Goal: Information Seeking & Learning: Learn about a topic

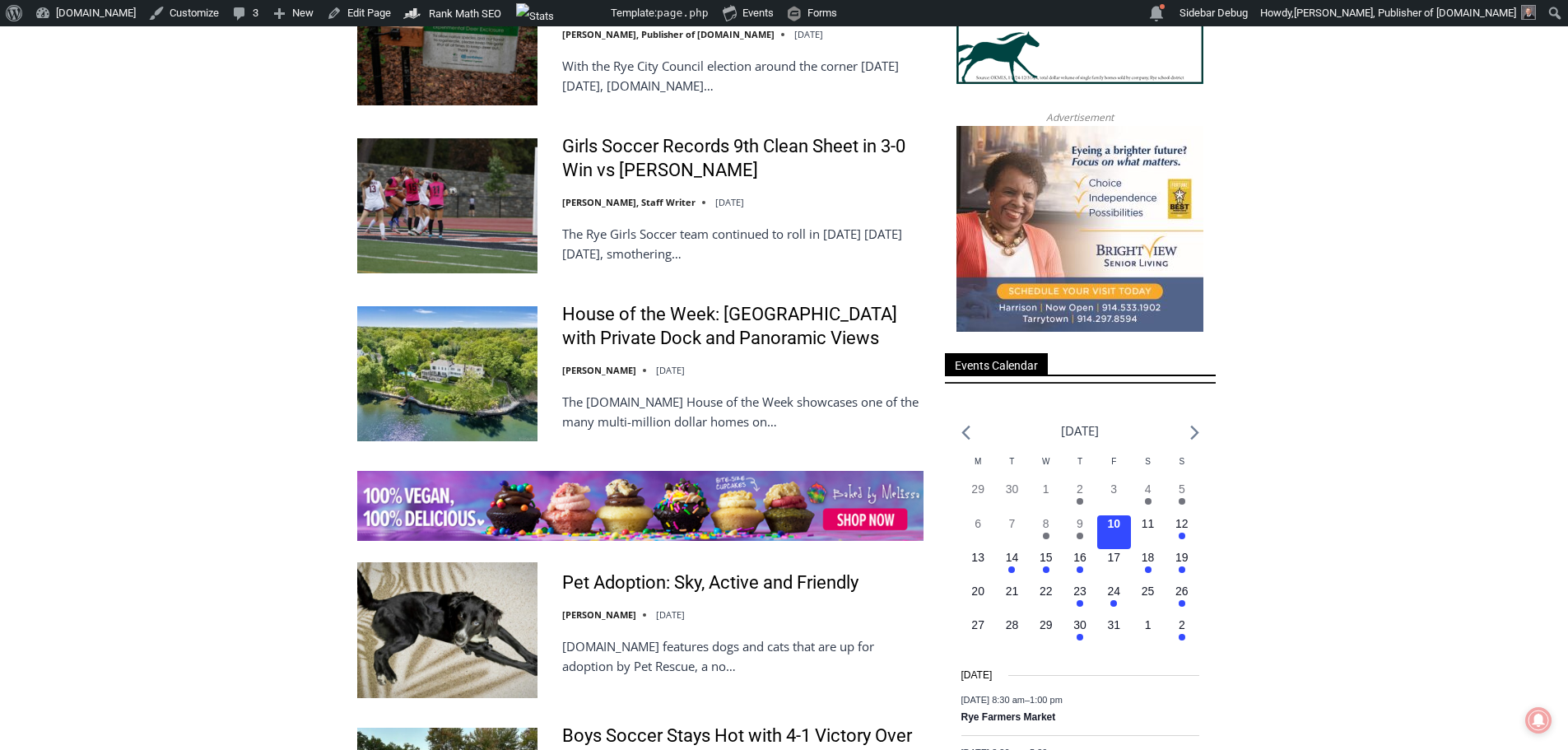
scroll to position [2388, 0]
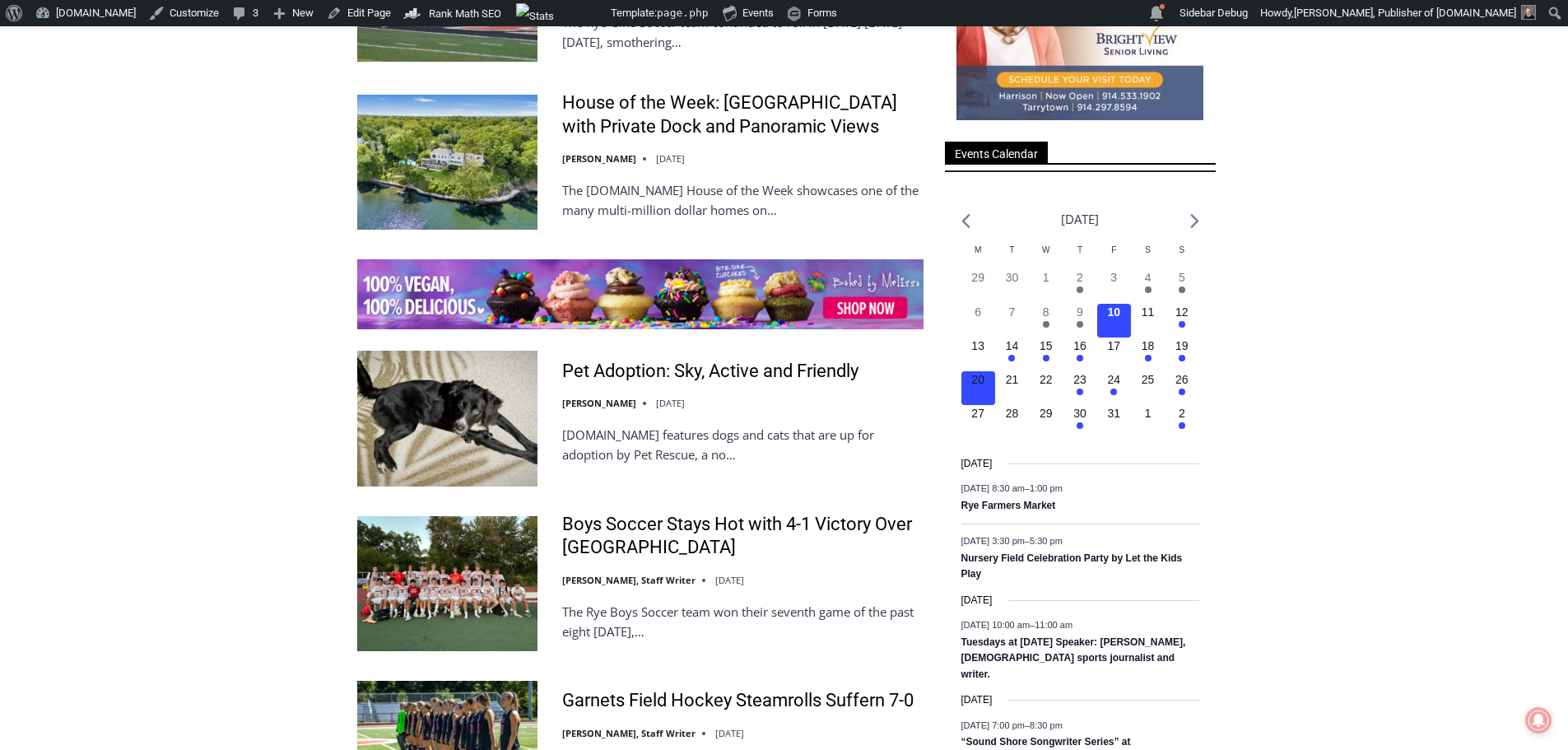
click at [970, 384] on button "0 events, 20" at bounding box center [979, 389] width 34 height 34
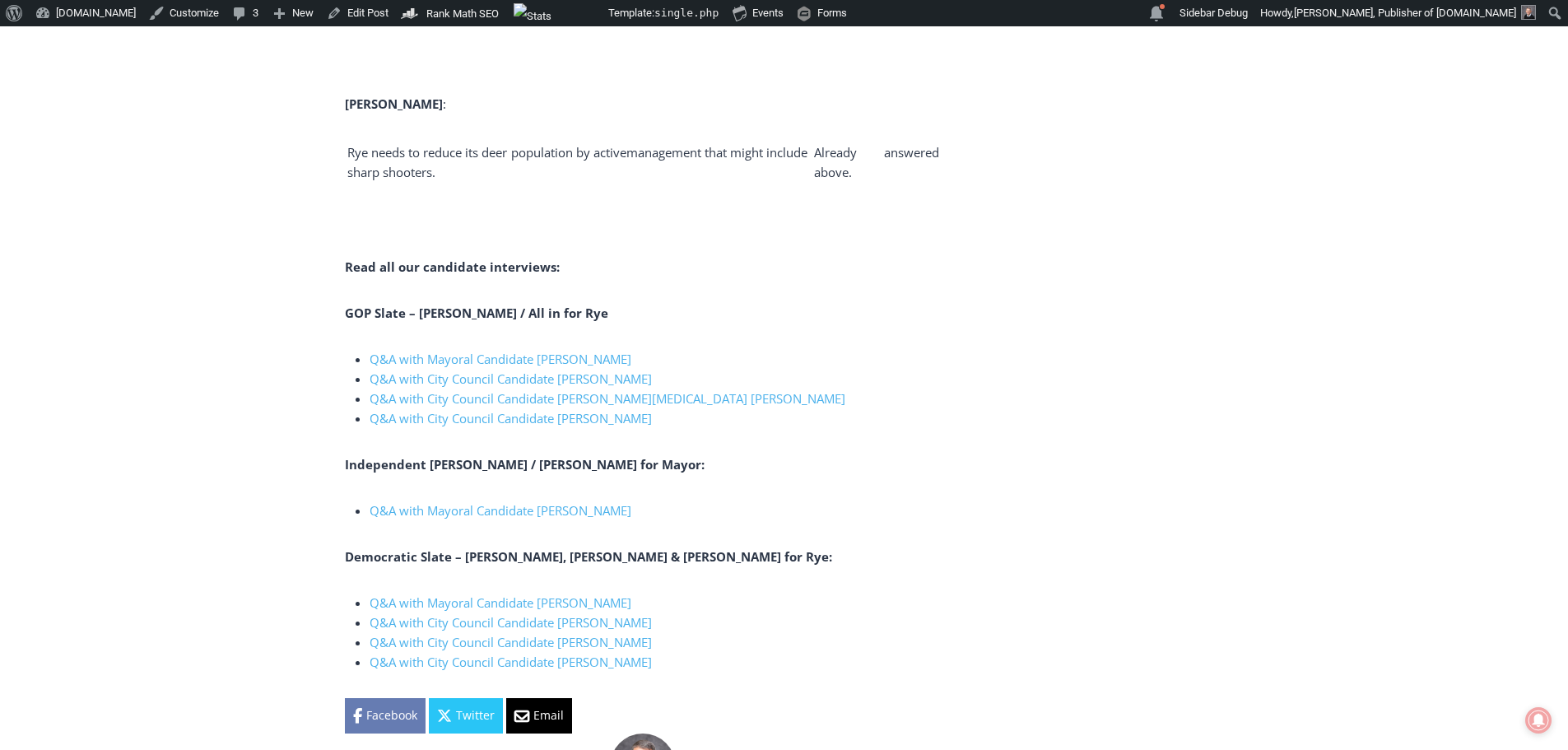
scroll to position [5764, 0]
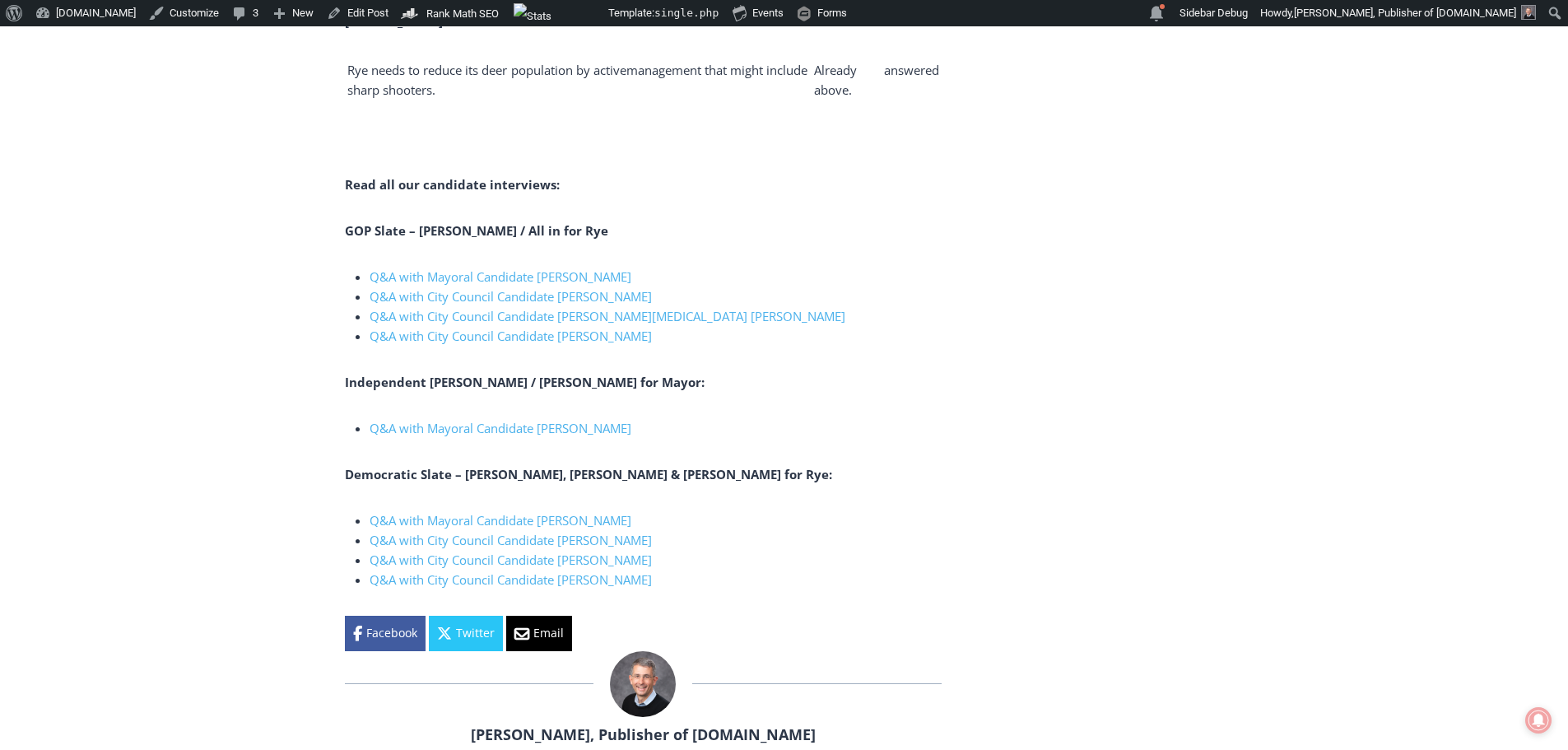
drag, startPoint x: 346, startPoint y: 186, endPoint x: 679, endPoint y: 448, distance: 423.7
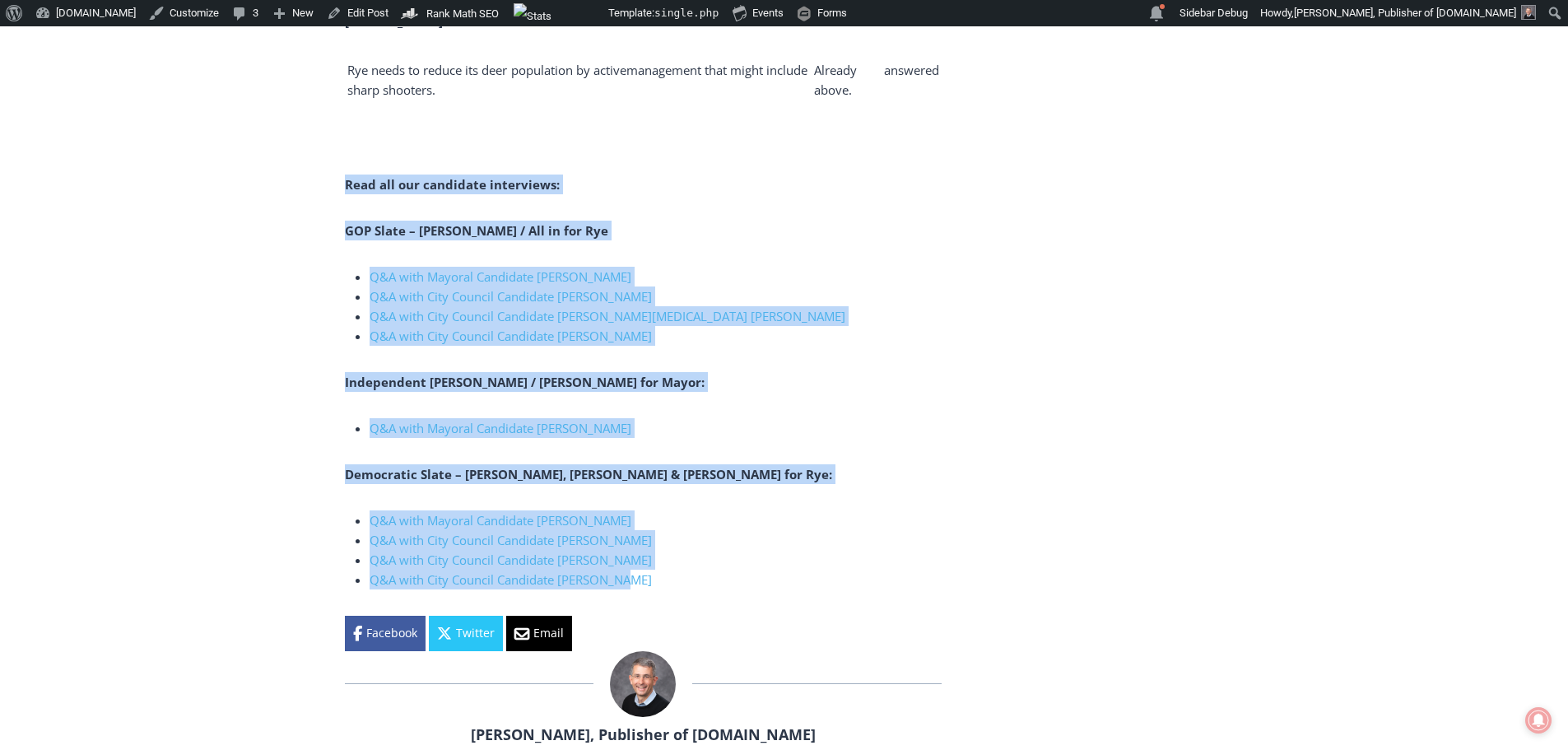
drag, startPoint x: 347, startPoint y: 143, endPoint x: 703, endPoint y: 545, distance: 537.0
copy div "Read all our candidate interviews: GOP Slate – Henderson / All in for Rye Q&A w…"
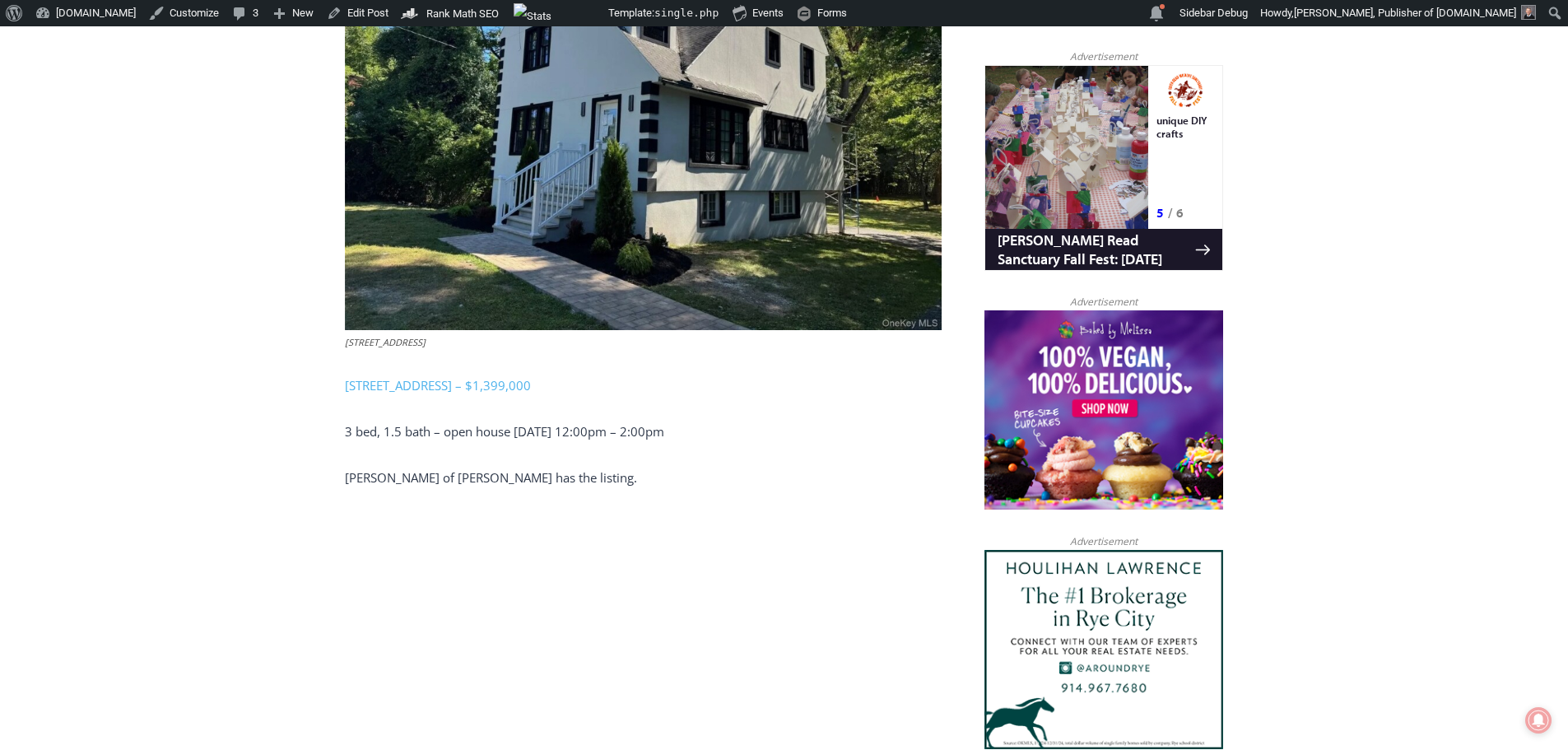
scroll to position [1729, 0]
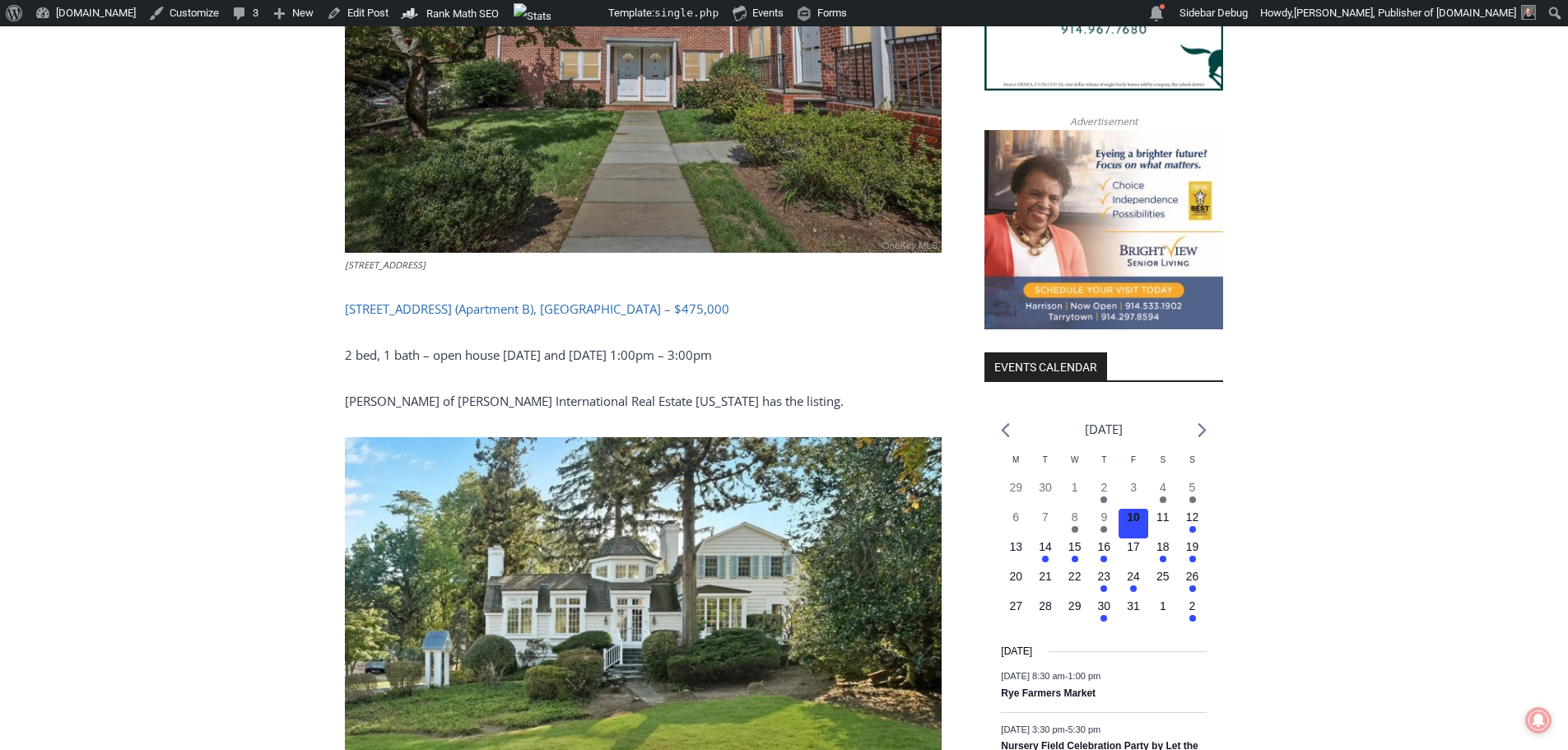
click at [465, 301] on link "24 Wappanocca Ave (Apartment B), Rye – $475,000" at bounding box center [537, 308] width 385 height 16
click at [1042, 550] on time "14" at bounding box center [1046, 547] width 13 height 13
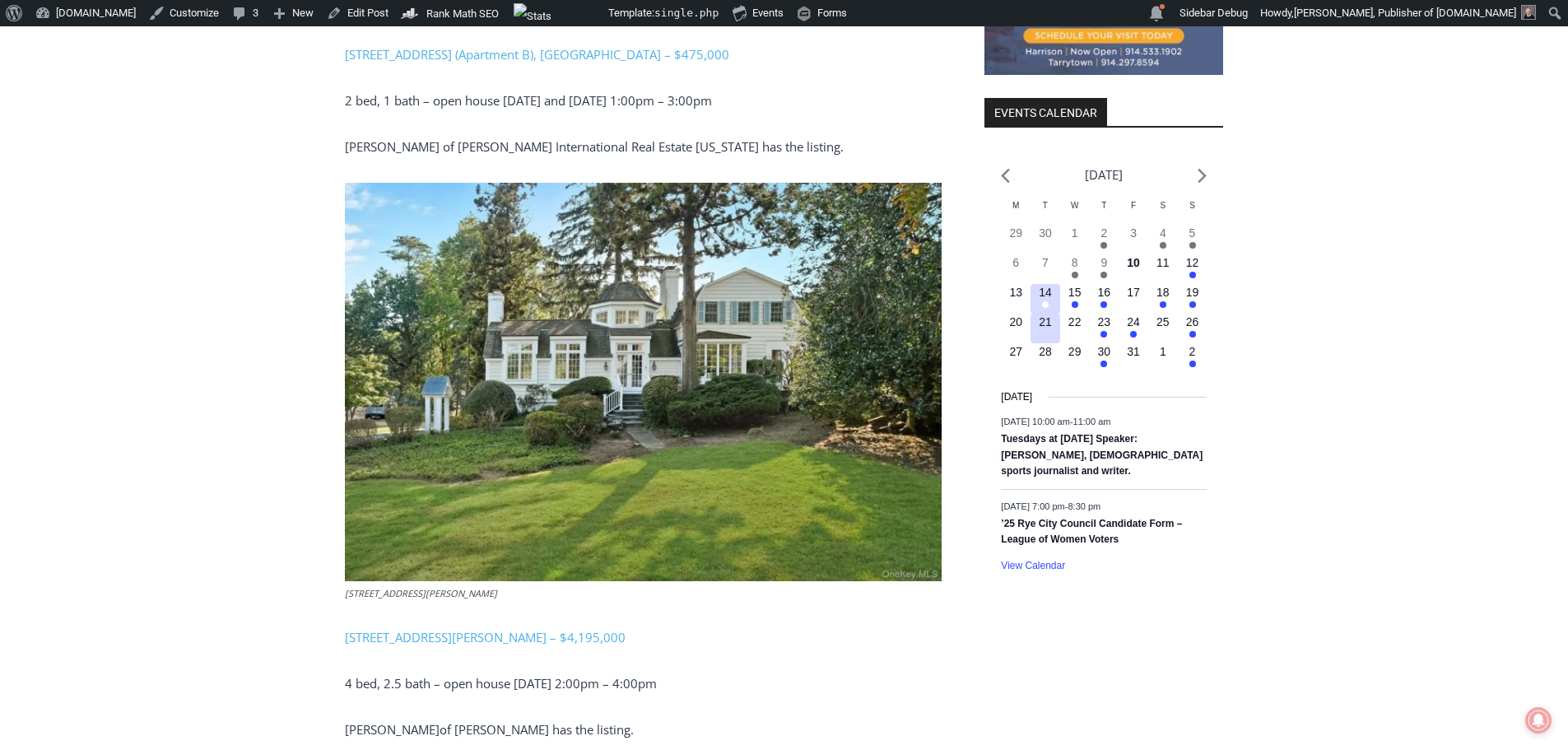
scroll to position [2058, 0]
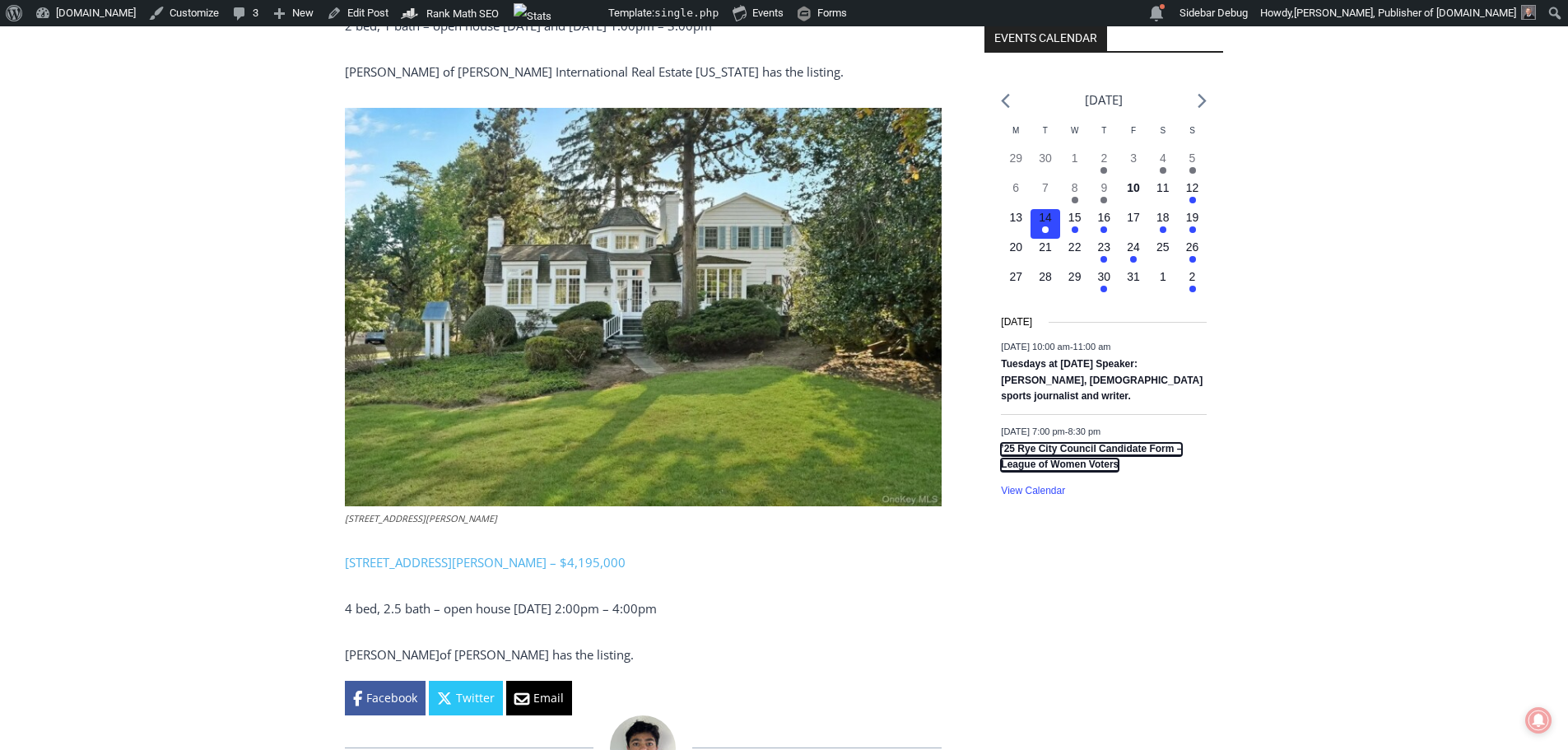
click at [1053, 447] on link "’25 Rye City Council Candidate Form – League of Women Voters" at bounding box center [1092, 457] width 182 height 28
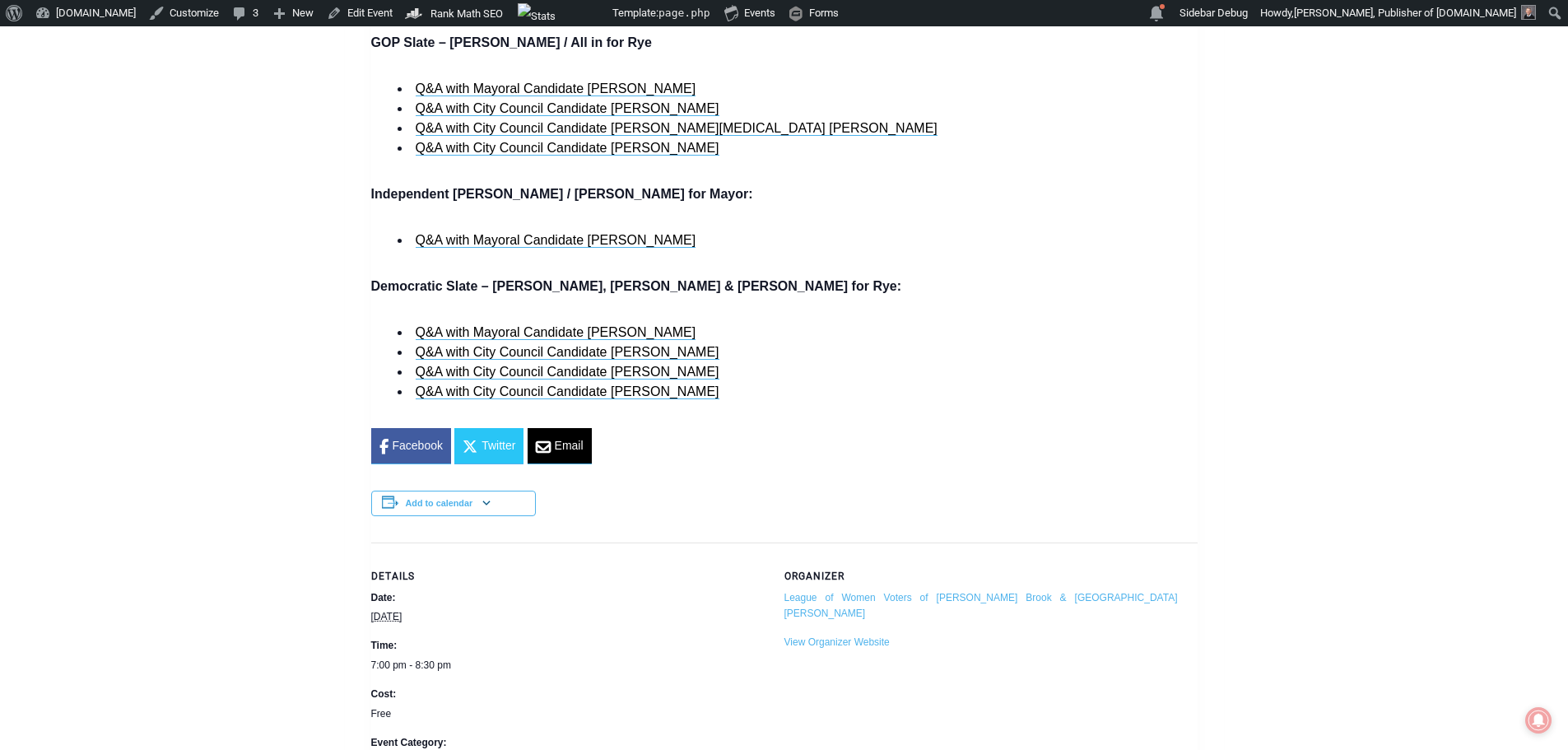
scroll to position [1482, 0]
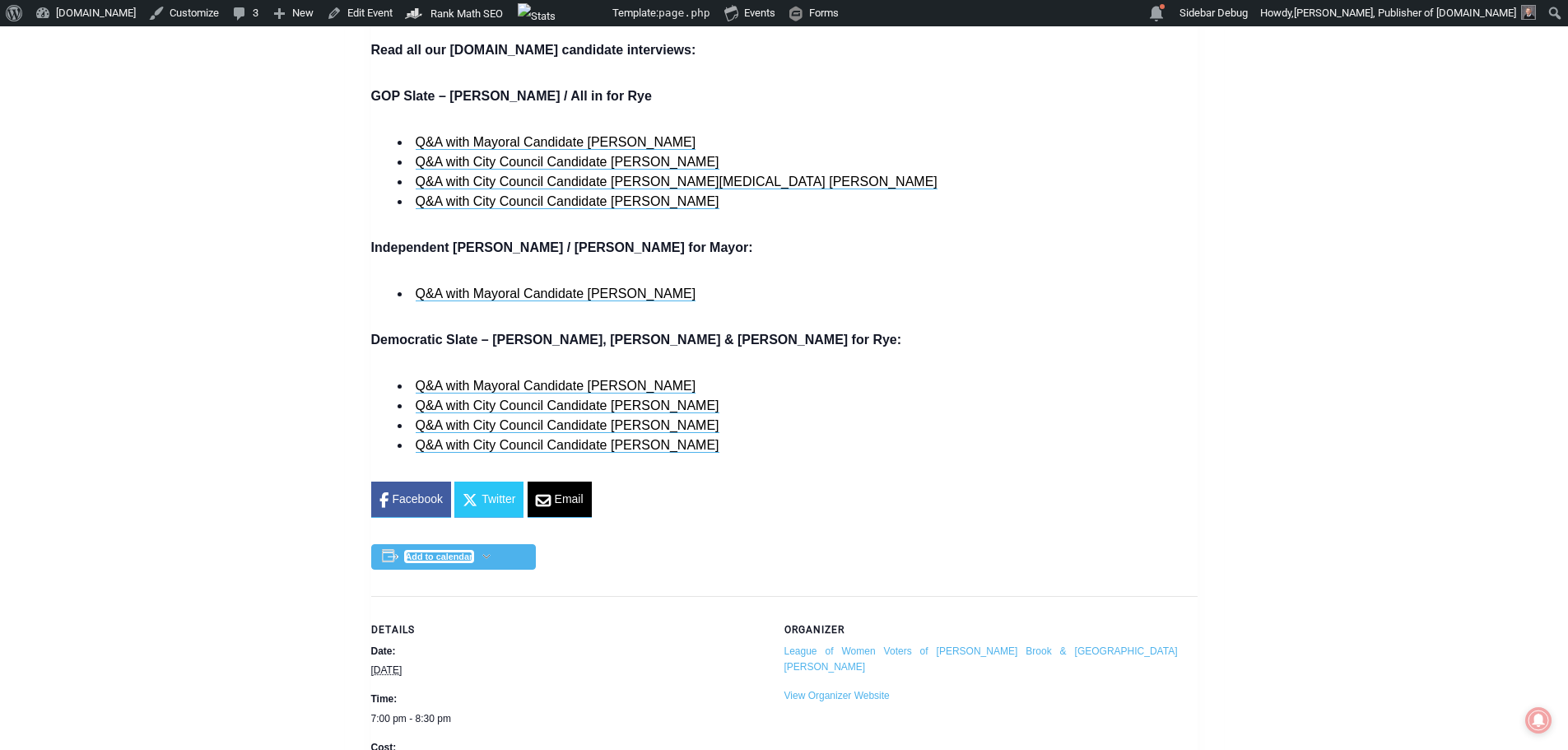
click at [460, 560] on button "Add to calendar" at bounding box center [439, 556] width 67 height 9
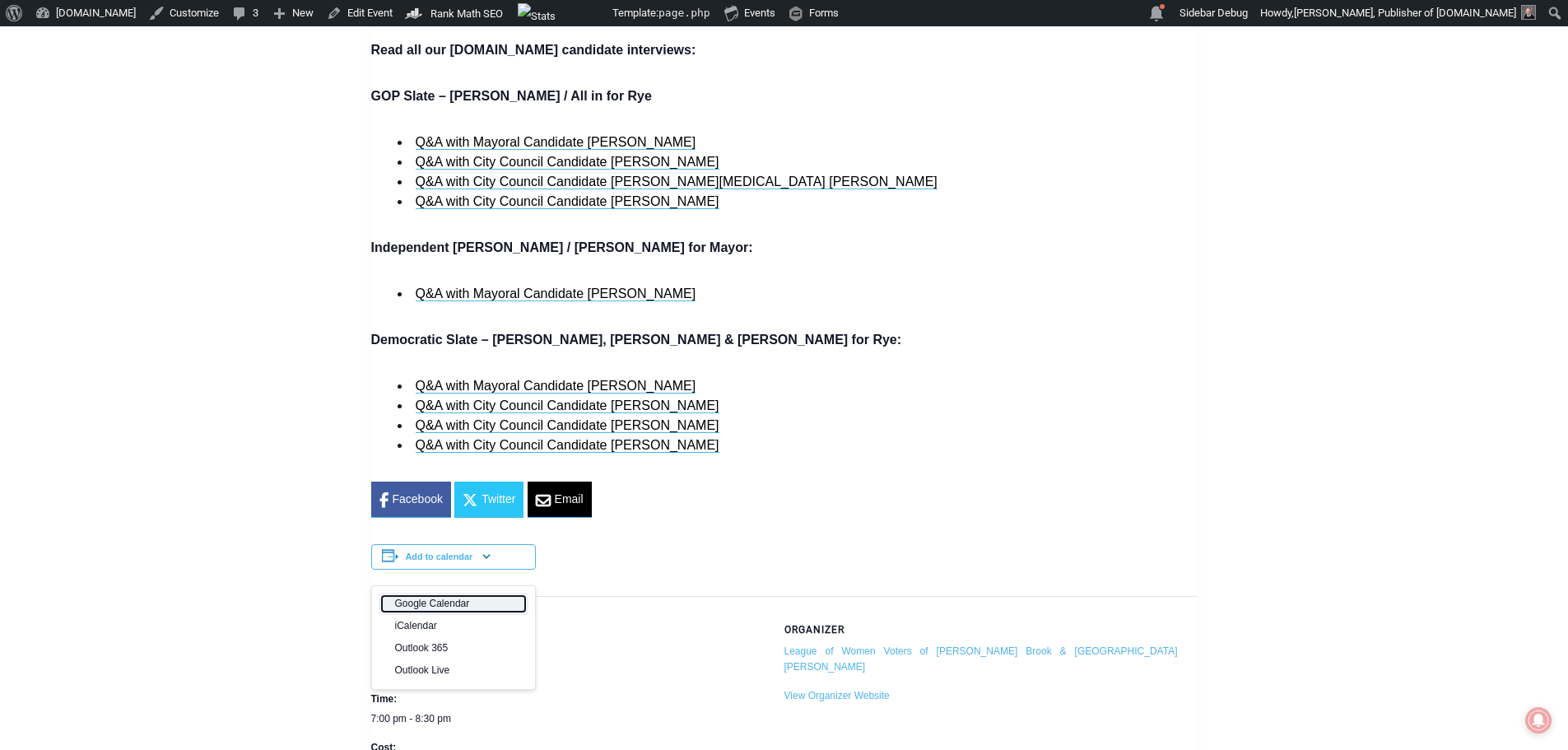
click at [458, 599] on link "Google Calendar" at bounding box center [453, 603] width 143 height 16
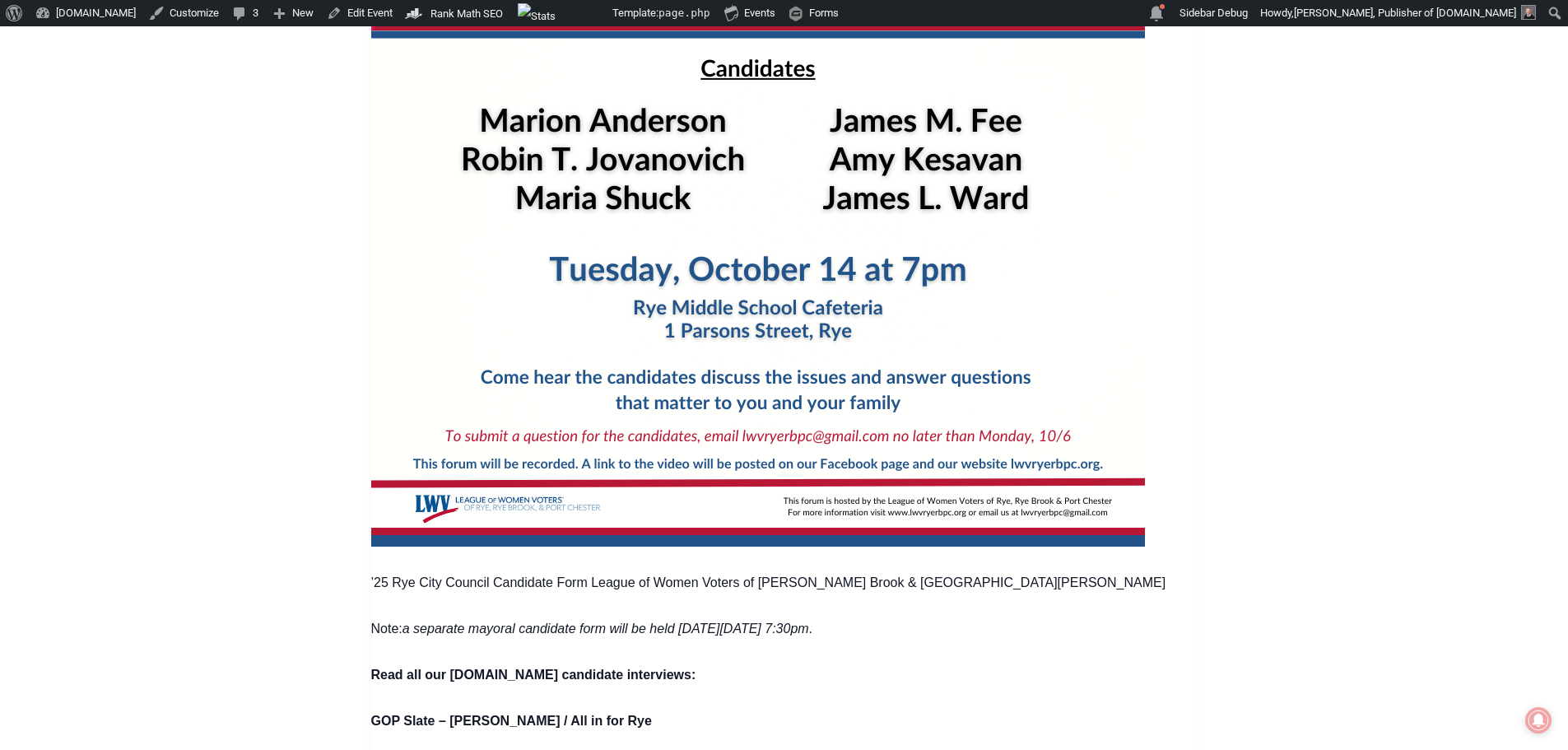
scroll to position [741, 0]
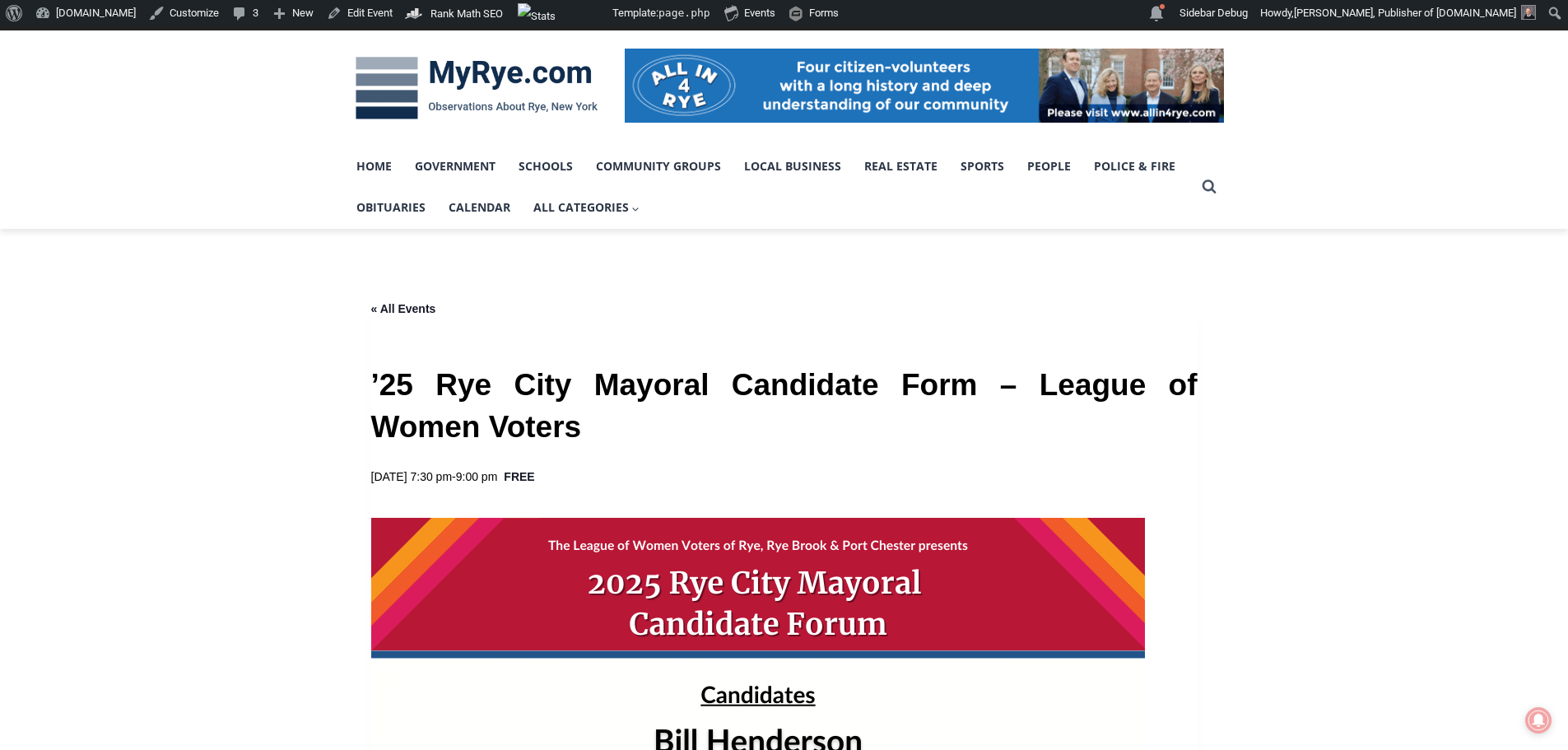
scroll to position [247, 0]
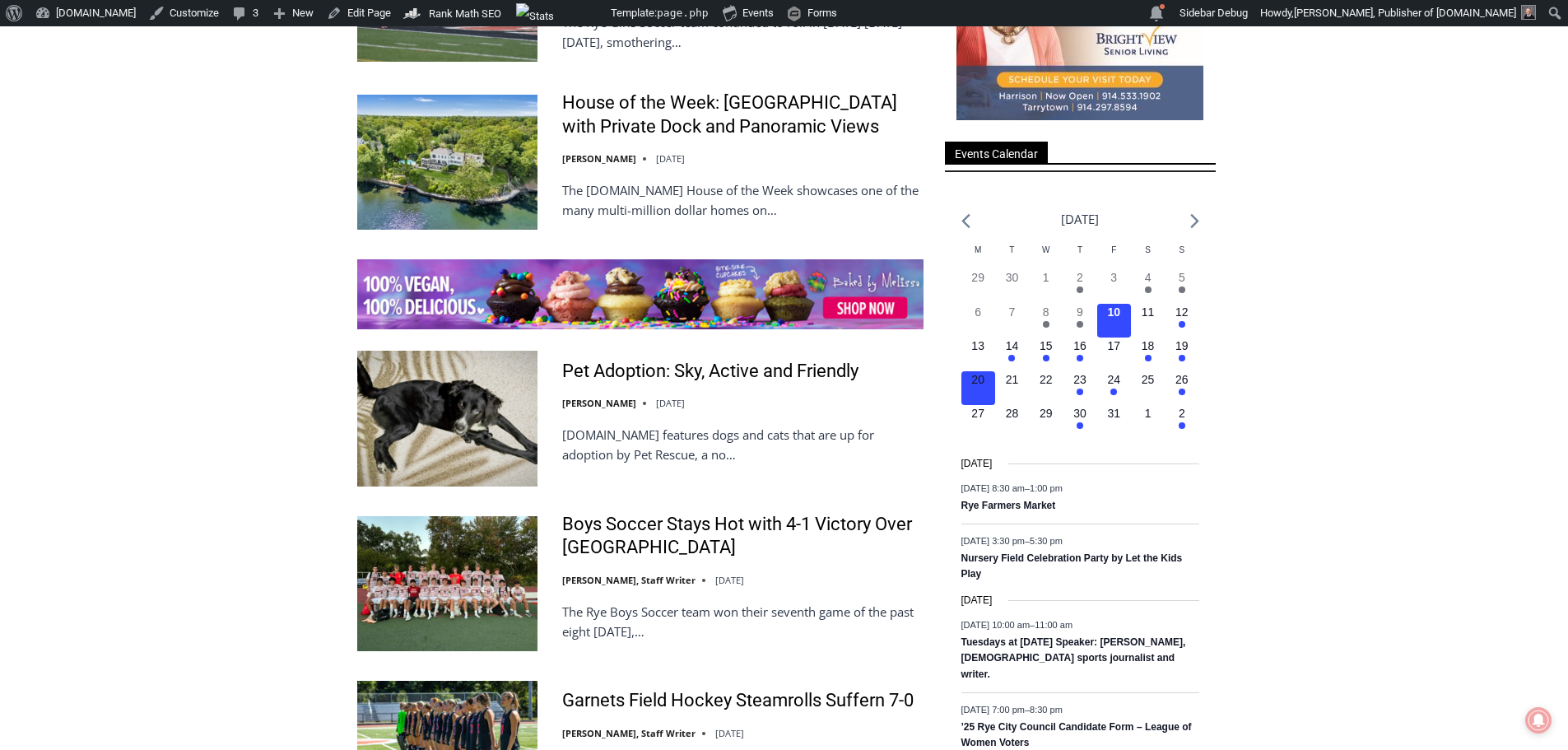
click at [984, 390] on button "1 event, 20" at bounding box center [979, 389] width 34 height 34
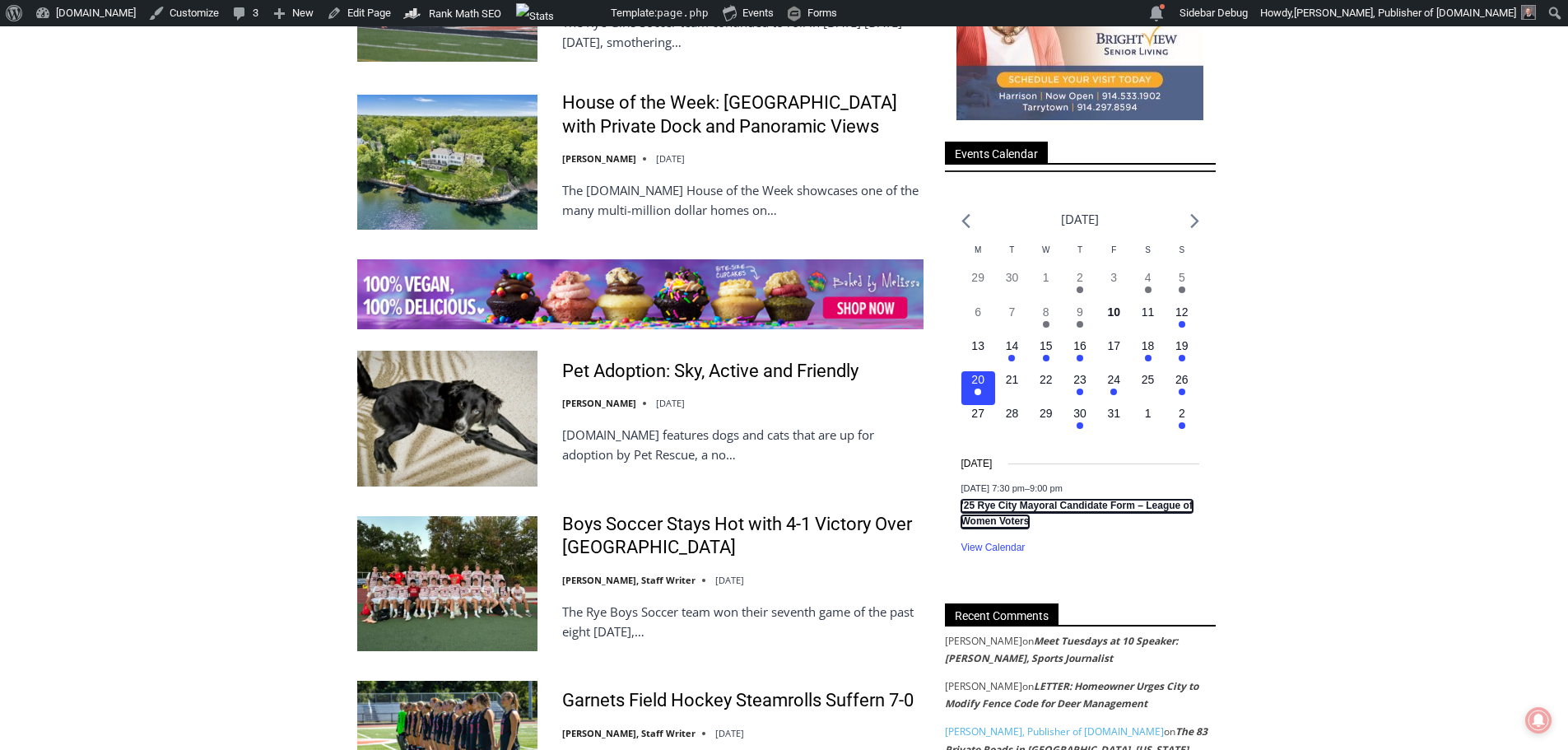
click at [1062, 503] on link "’25 Rye City Mayoral Candidate Form – League of Women Voters" at bounding box center [1077, 514] width 232 height 28
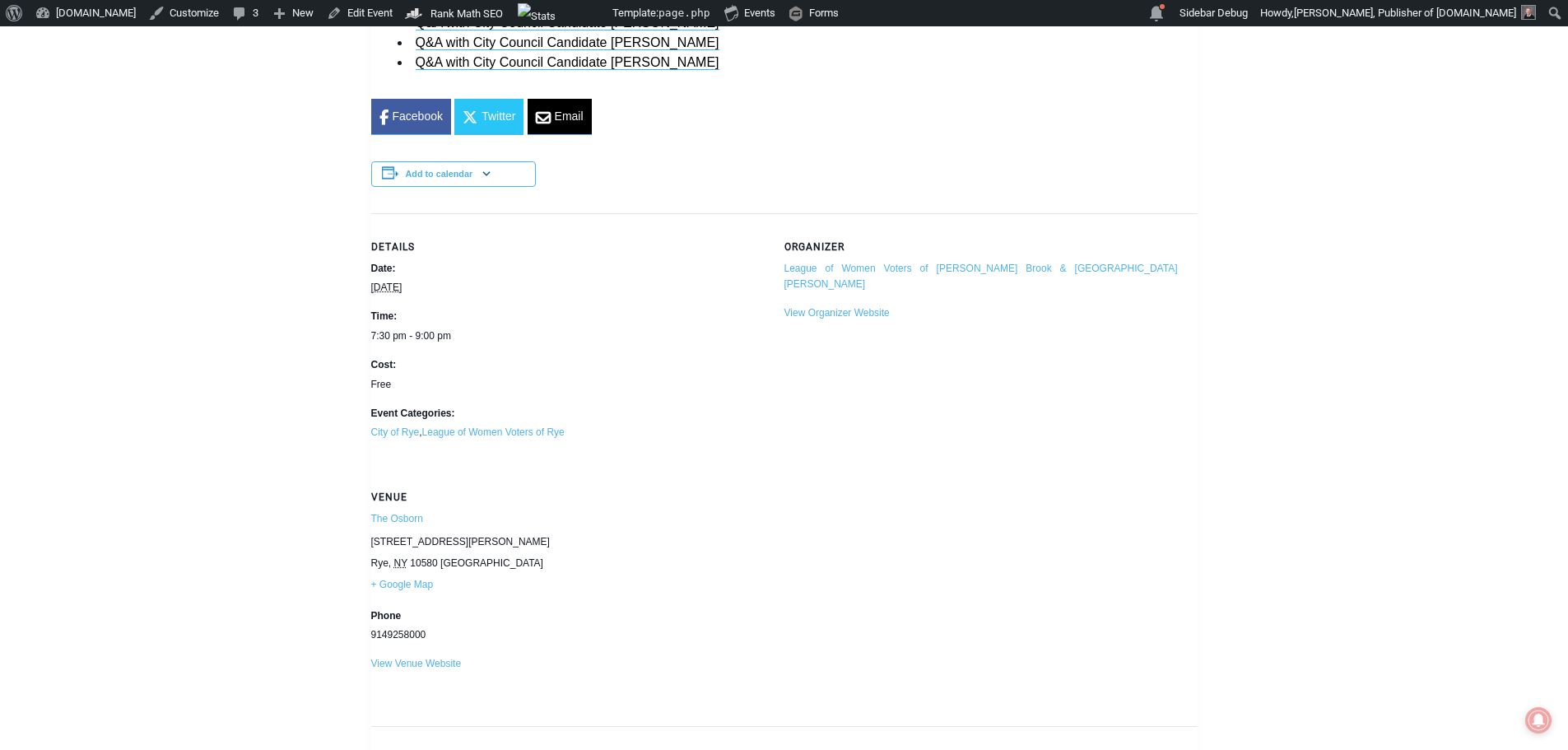
scroll to position [1893, 0]
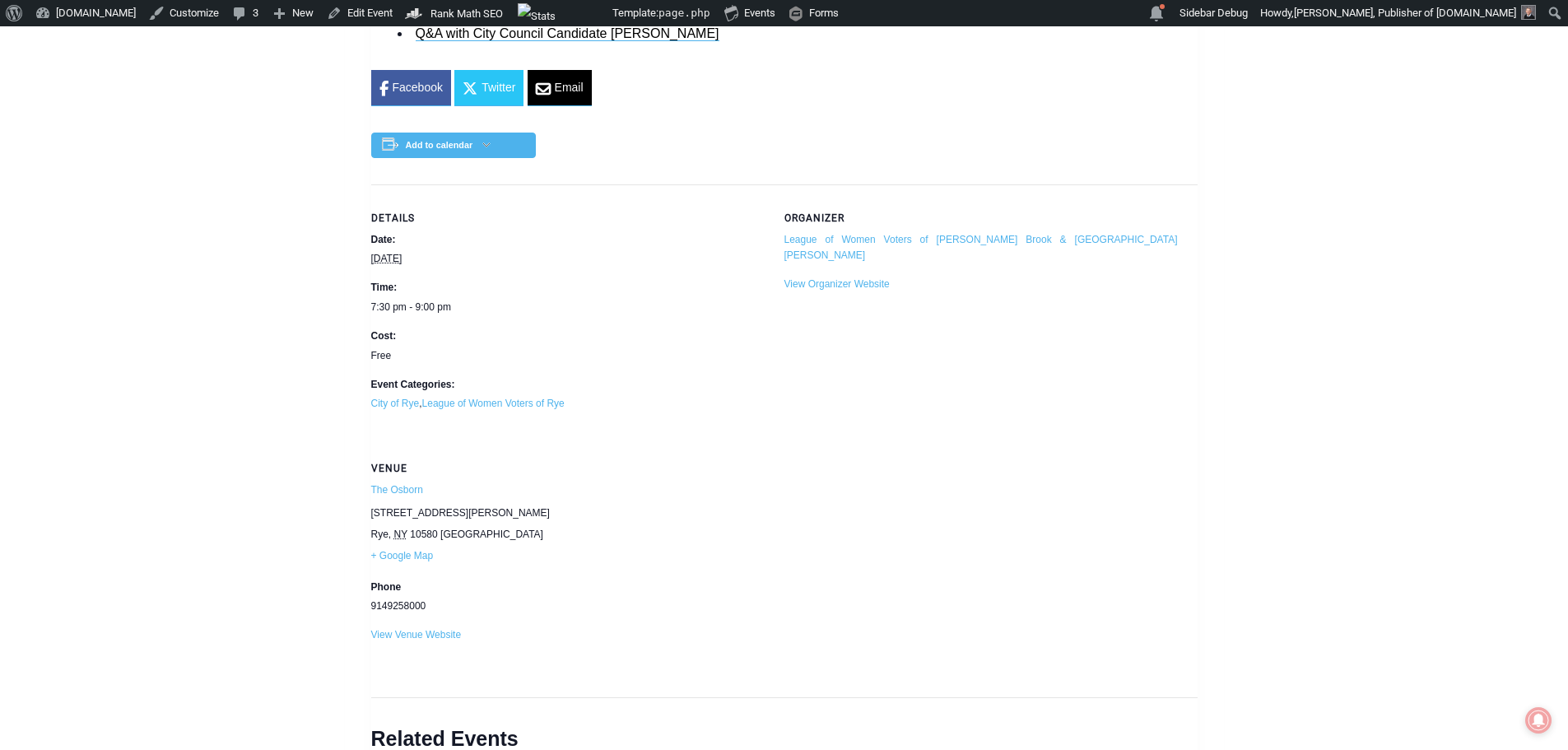
click at [483, 147] on icon at bounding box center [486, 145] width 9 height 5
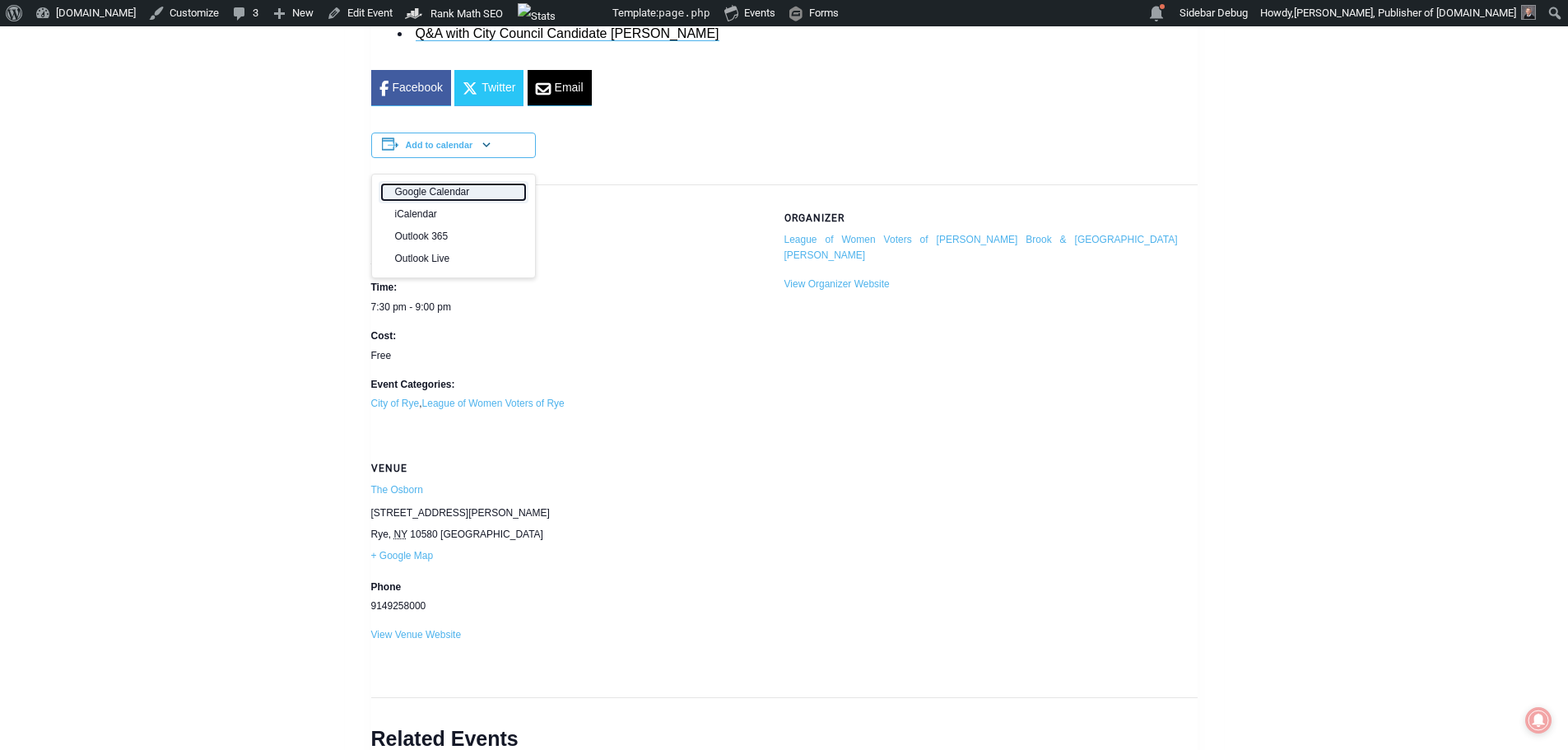
click at [477, 192] on link "Google Calendar" at bounding box center [453, 192] width 143 height 16
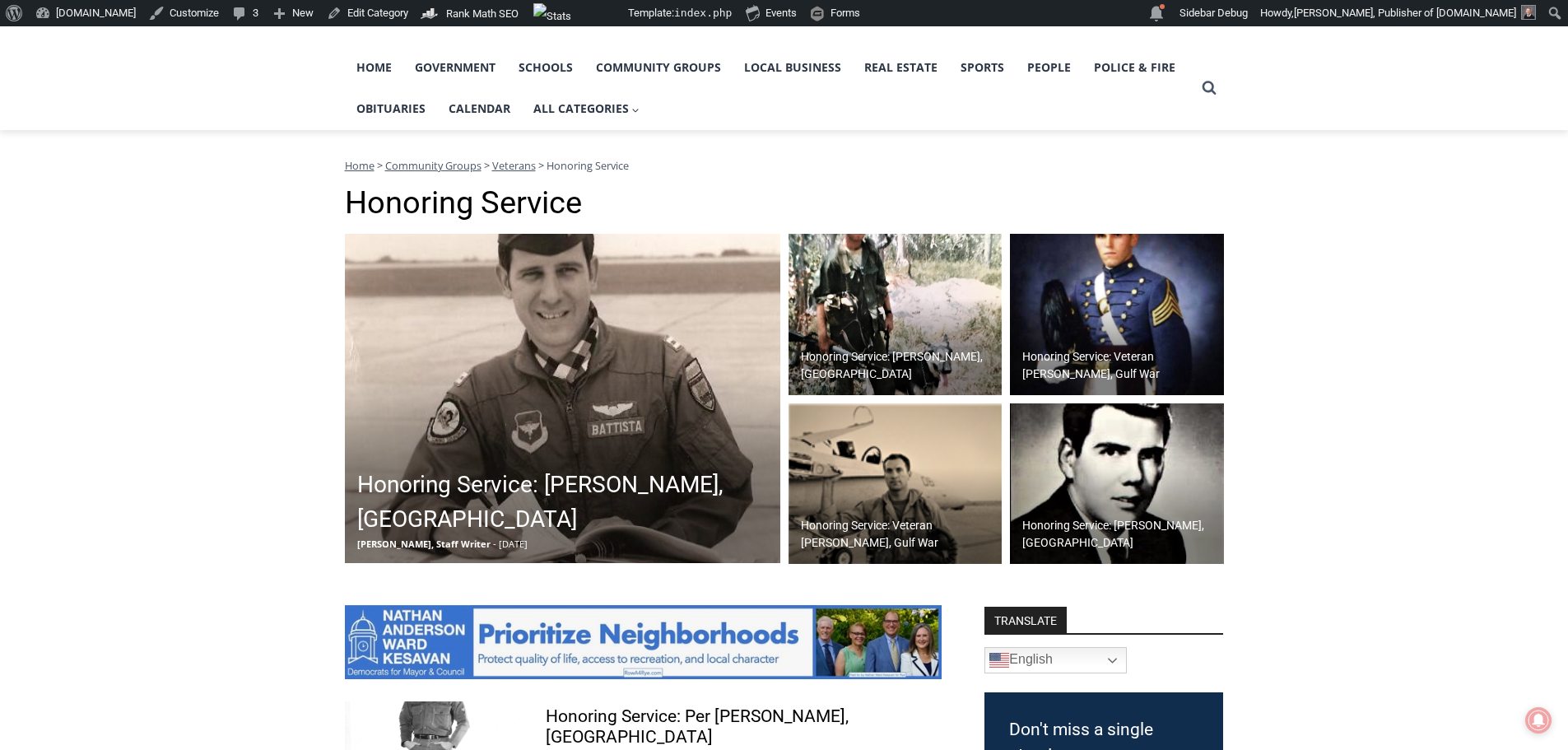
scroll to position [411, 0]
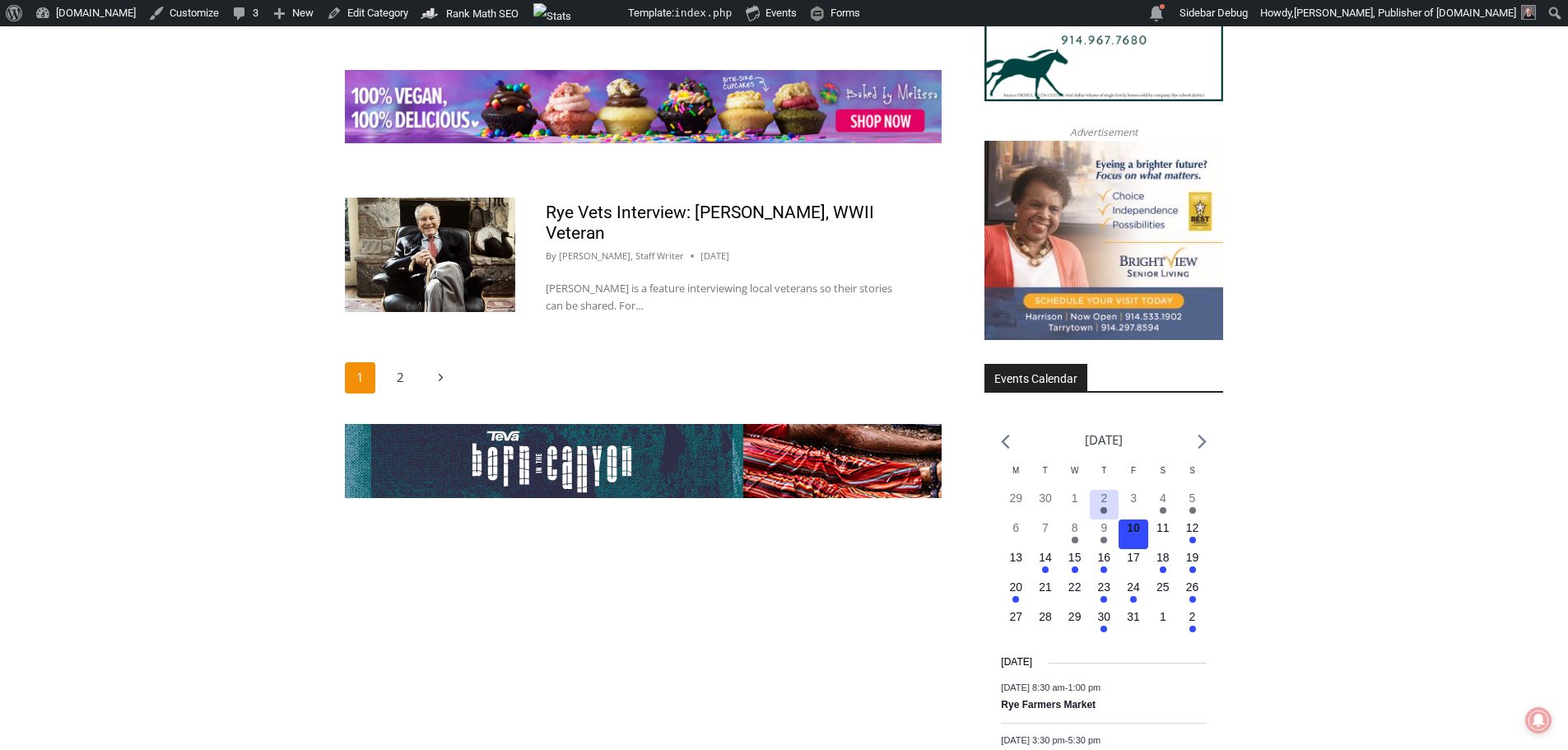
scroll to position [2306, 0]
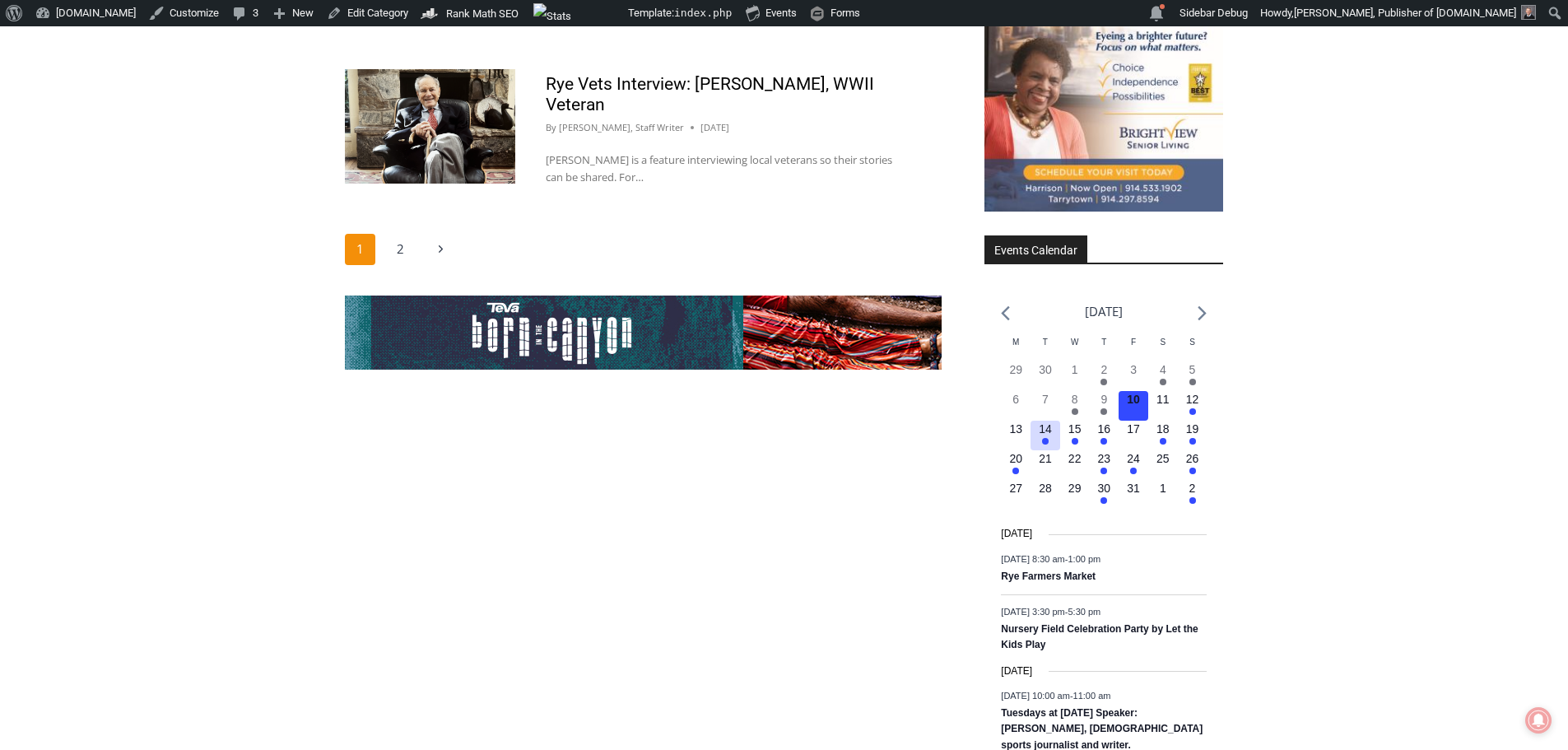
click at [1050, 443] on button "2 events, 14" at bounding box center [1045, 435] width 29 height 29
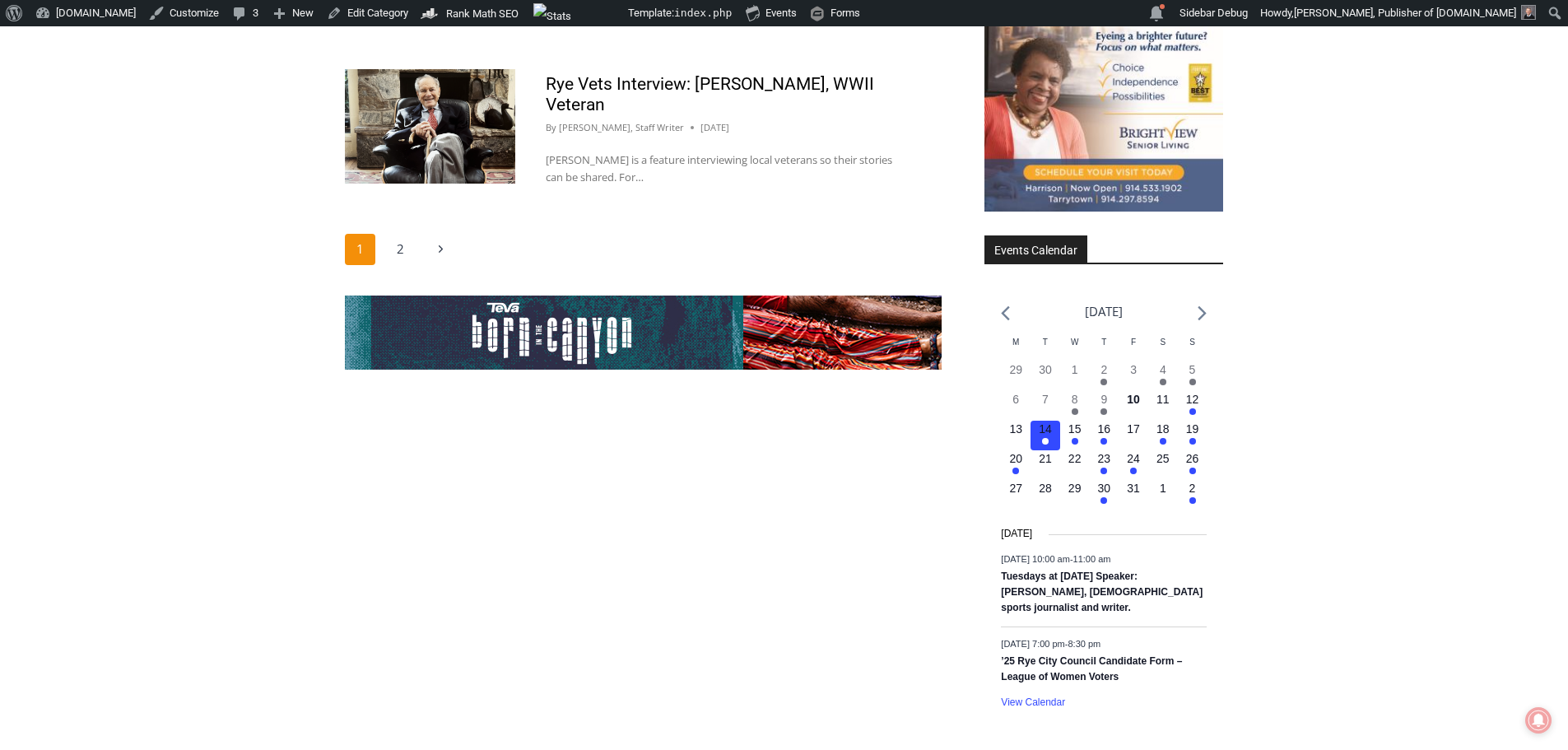
click at [1065, 670] on h3 "’25 Rye City Council Candidate Form – League of Women Voters" at bounding box center [1105, 670] width 206 height 32
click at [1062, 659] on link "’25 Rye City Council Candidate Form – League of Women Voters" at bounding box center [1092, 670] width 182 height 28
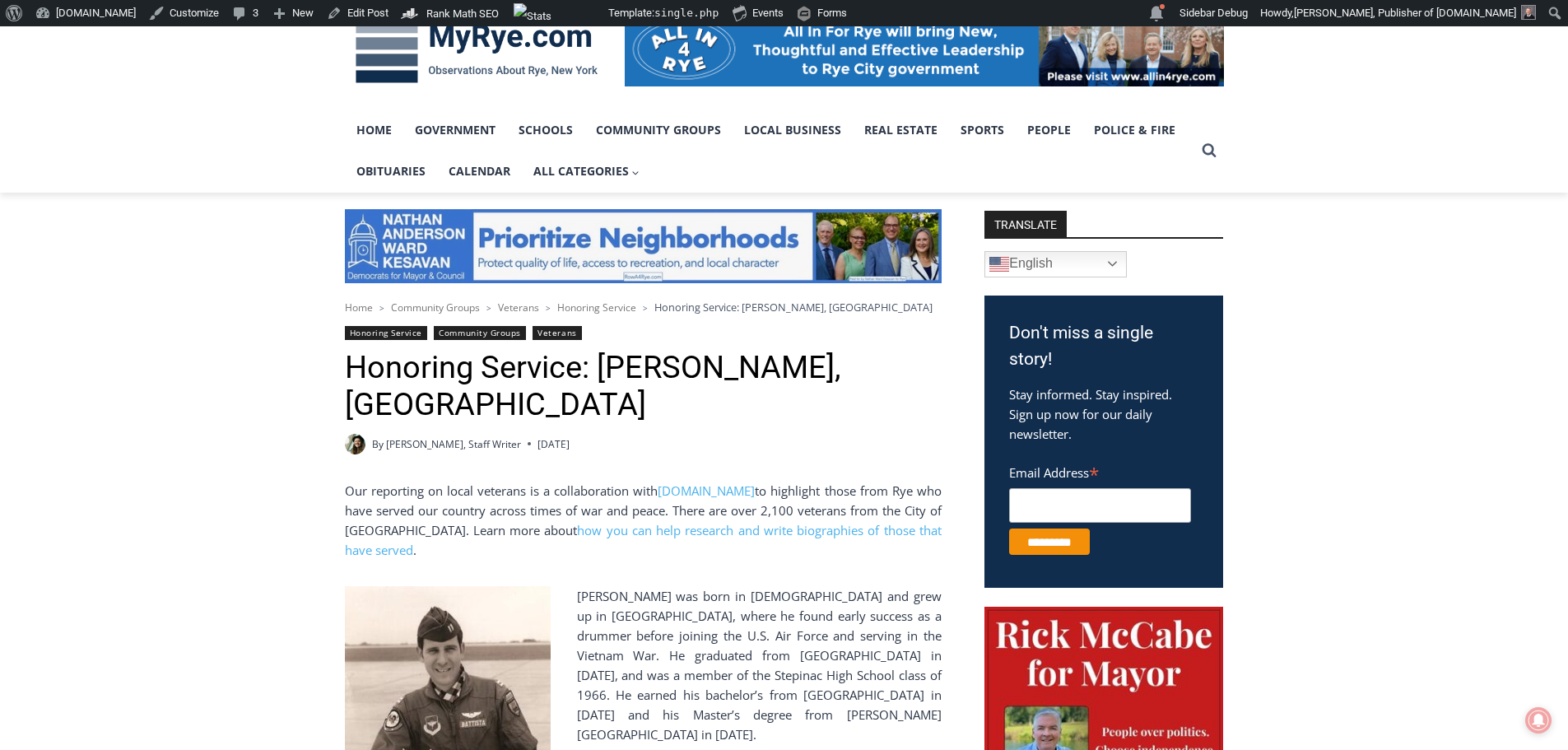
scroll to position [329, 0]
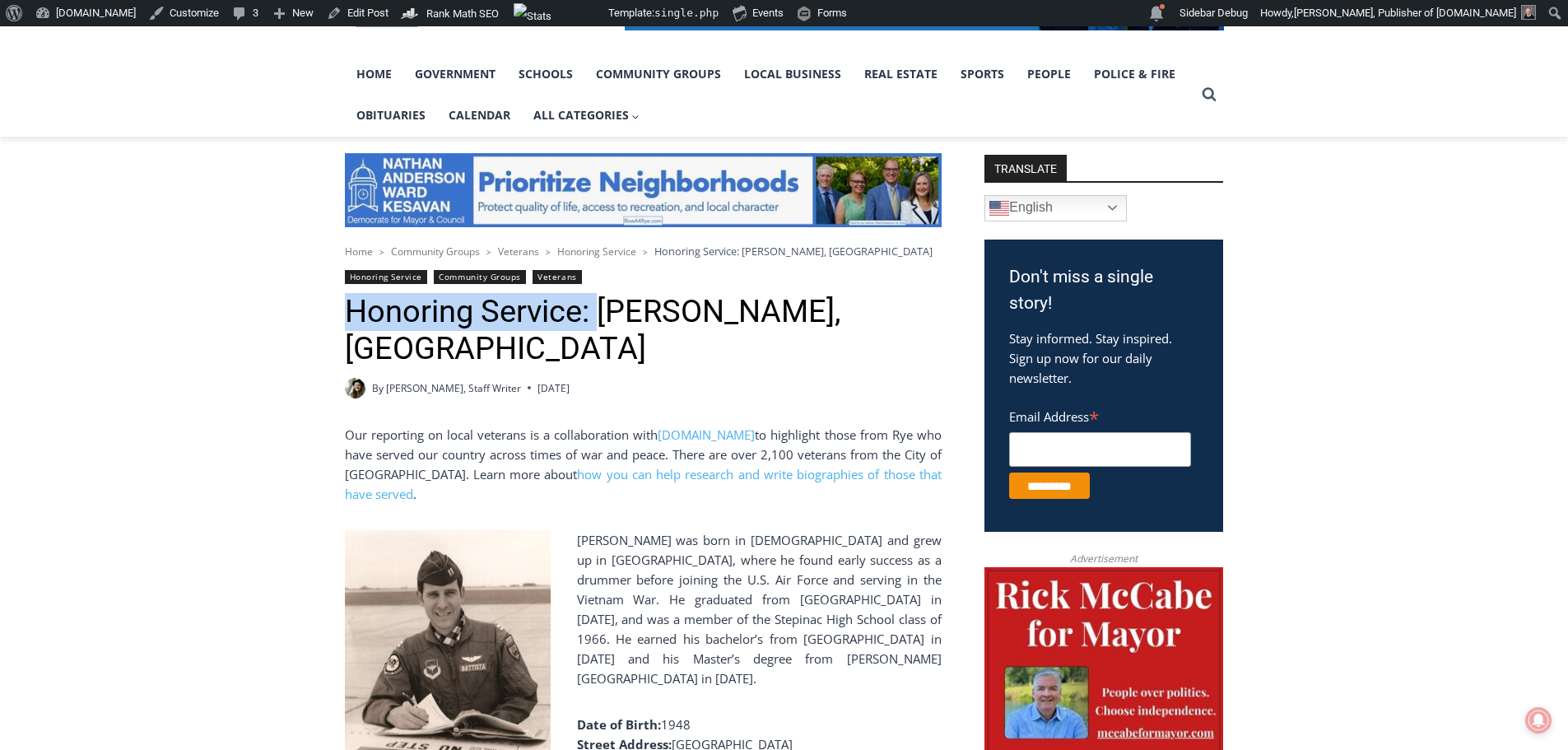
drag, startPoint x: 349, startPoint y: 305, endPoint x: 605, endPoint y: 315, distance: 256.2
click at [605, 315] on h1 "Honoring Service: [PERSON_NAME], [GEOGRAPHIC_DATA]" at bounding box center [643, 330] width 597 height 75
copy h1 "Honoring Service:"
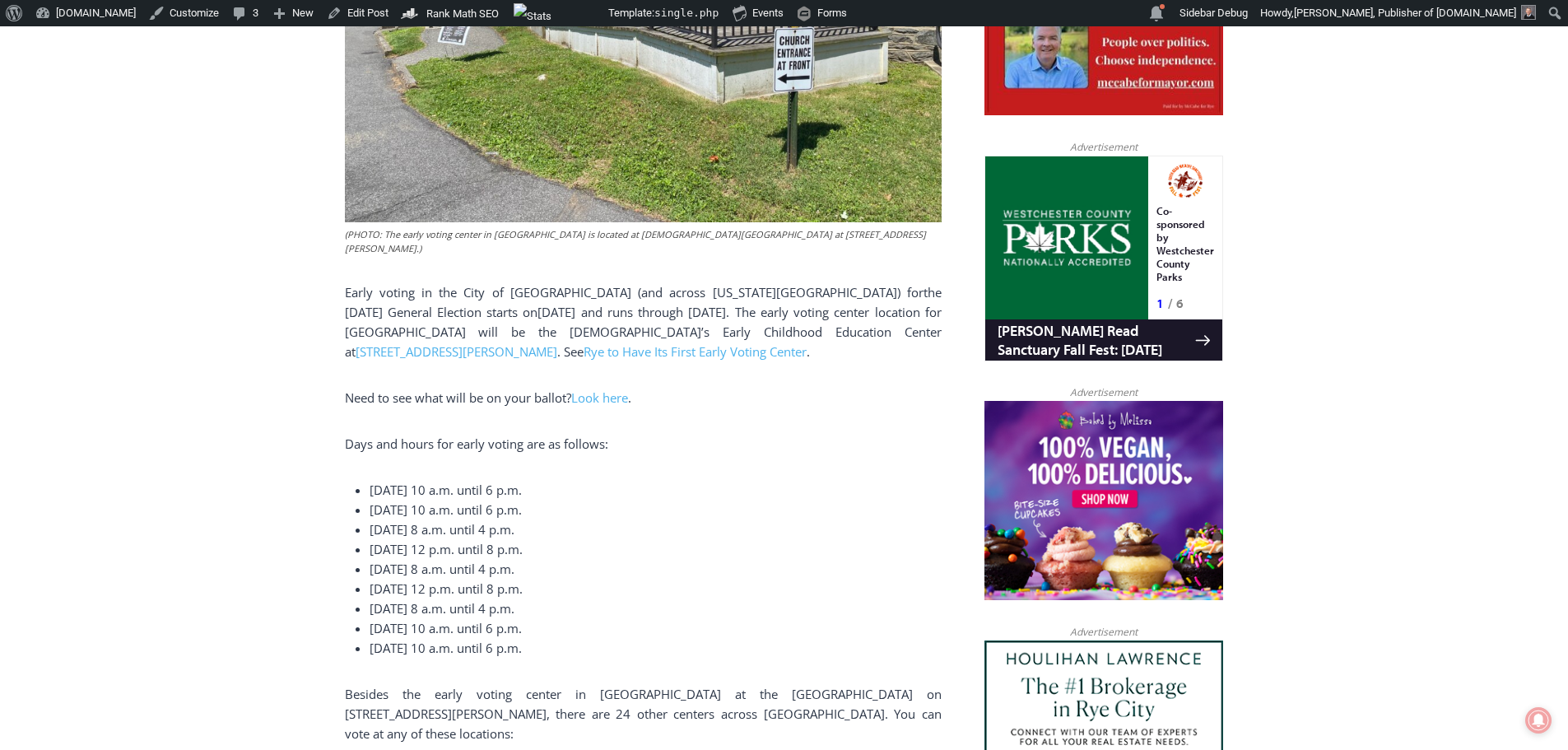
scroll to position [988, 0]
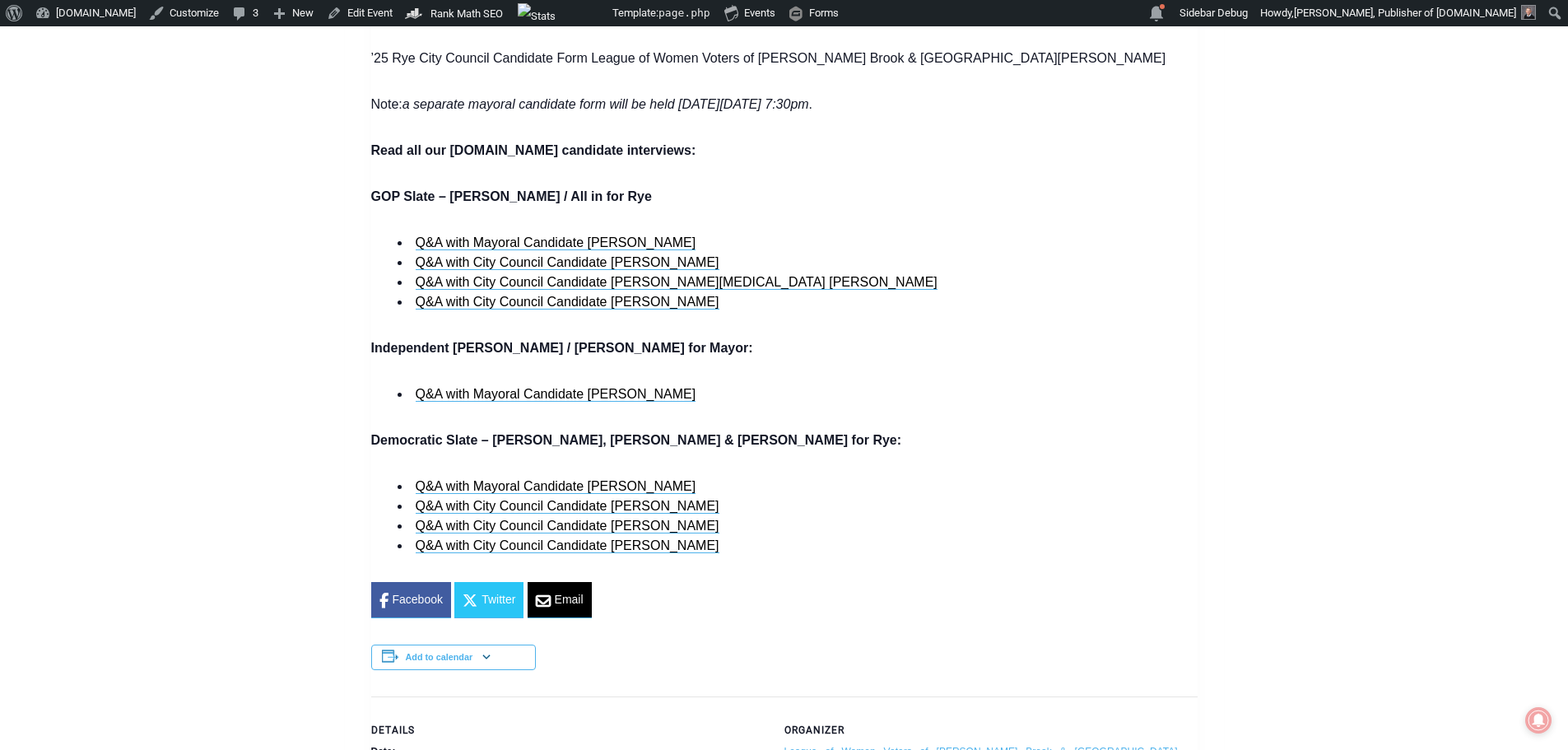
scroll to position [1317, 0]
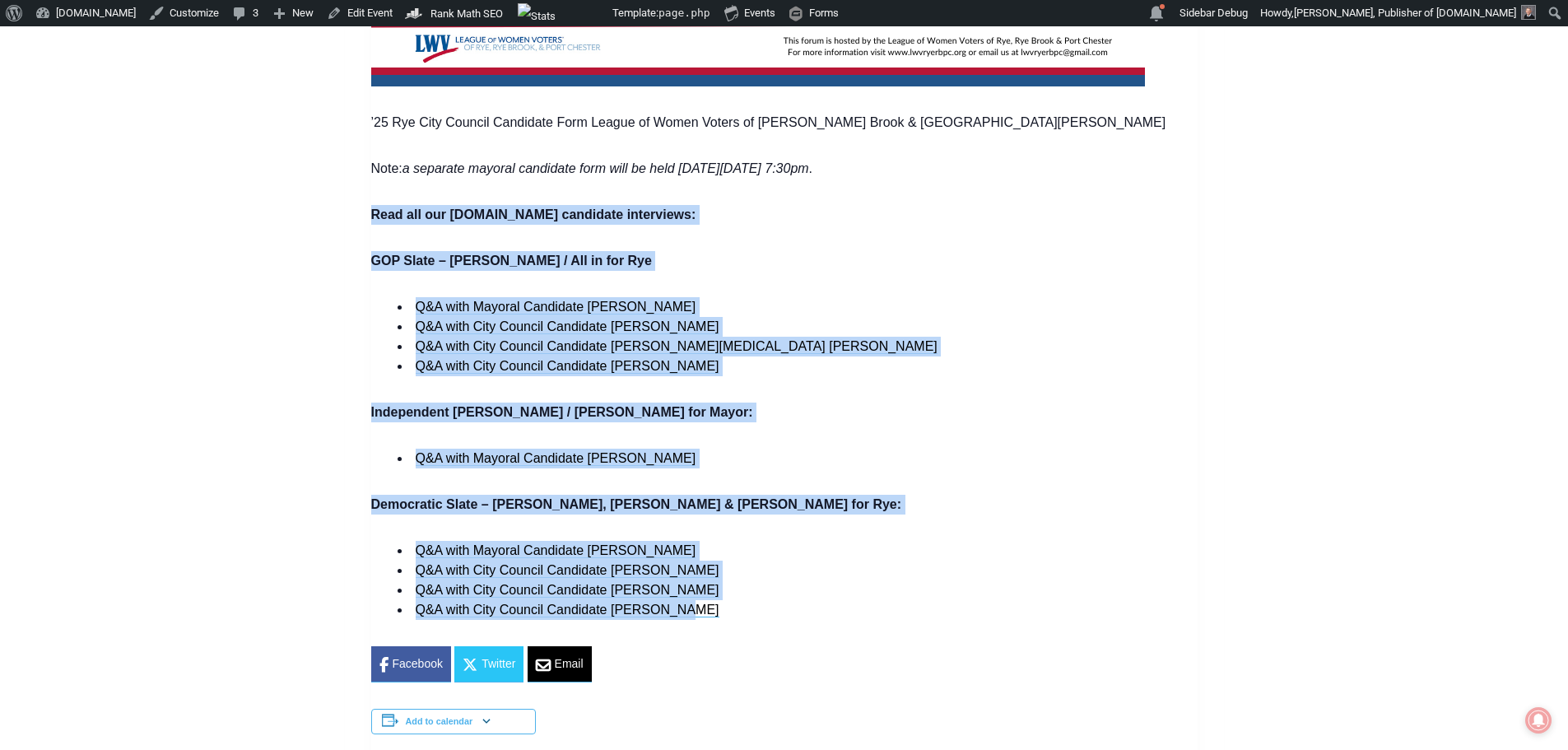
drag, startPoint x: 373, startPoint y: 213, endPoint x: 740, endPoint y: 583, distance: 521.1
click at [749, 610] on div "’25 Rye City Council Candidate Form League of Women Voters of [PERSON_NAME] Bro…" at bounding box center [785, 397] width 827 height 569
click at [901, 321] on li "Q&A with City Council Candidate [PERSON_NAME]" at bounding box center [797, 326] width 800 height 20
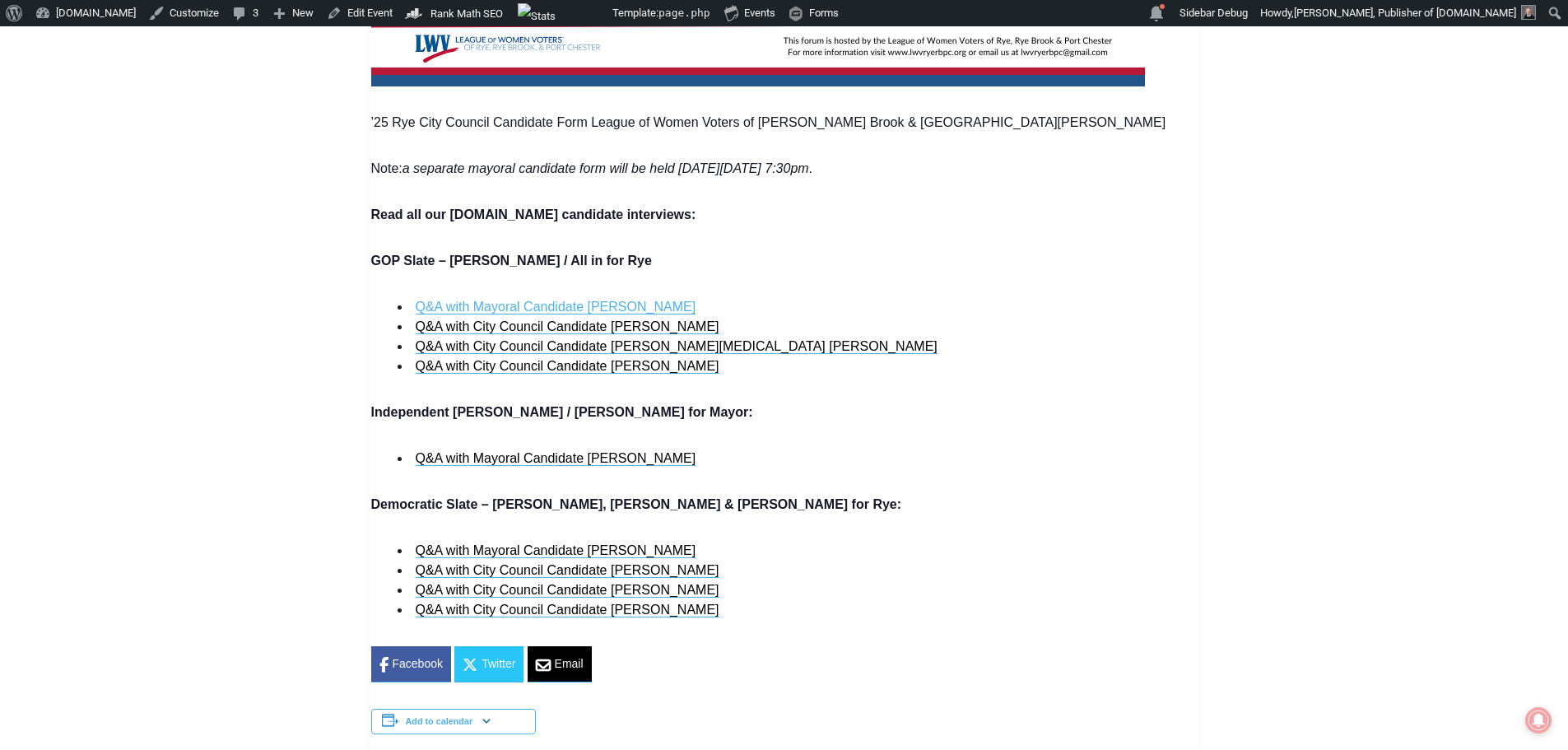
click at [617, 303] on link "Q&A with Mayoral Candidate [PERSON_NAME]" at bounding box center [556, 307] width 281 height 15
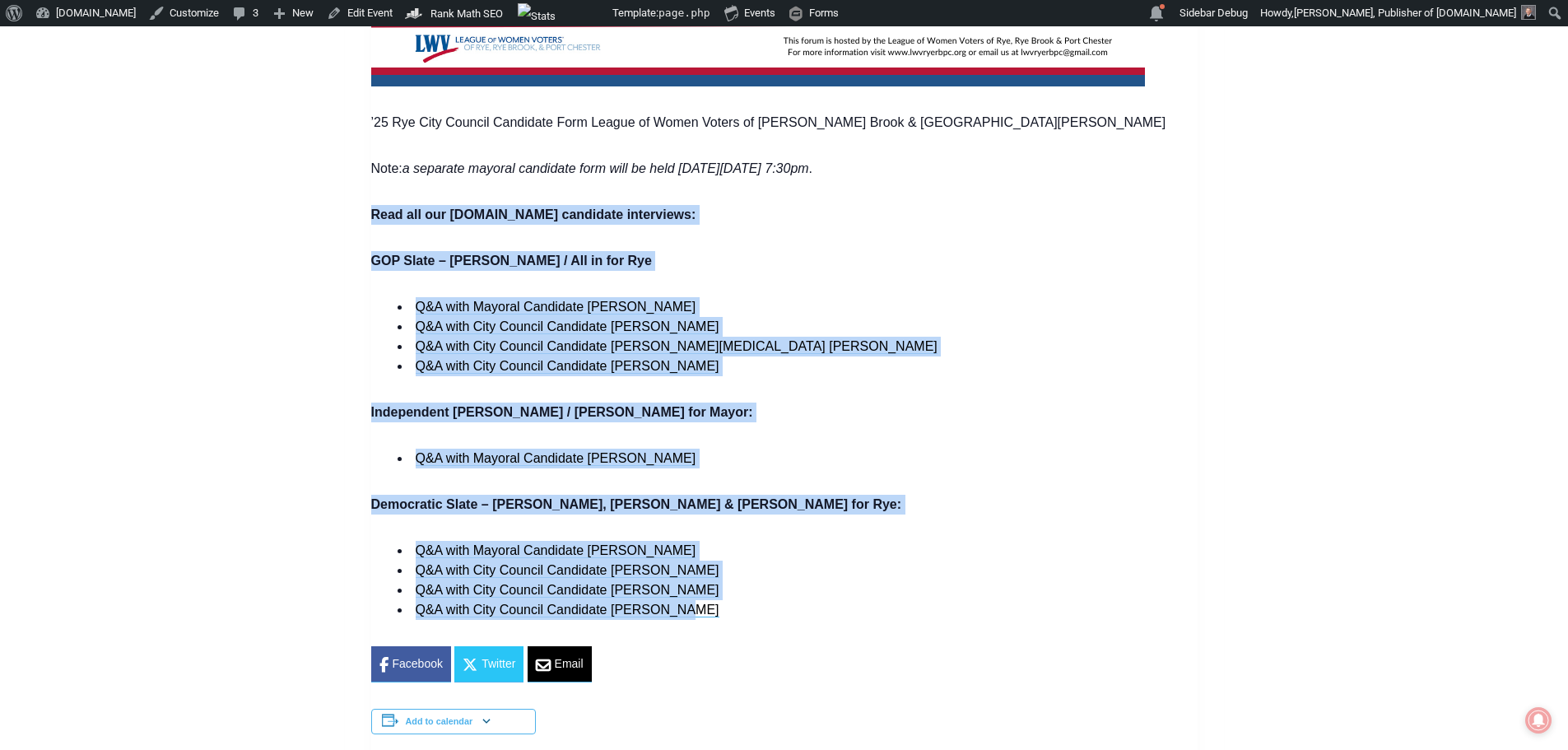
drag, startPoint x: 690, startPoint y: 608, endPoint x: 361, endPoint y: 210, distance: 516.4
click at [361, 210] on div "« All Events ’25 Rye City Council Candidate Form – League of Women Voters Octob…" at bounding box center [785, 647] width 880 height 2964
copy div "Read all our MyRye.com candidate interviews: GOP Slate – Henderson / All in for…"
